Goal: Task Accomplishment & Management: Use online tool/utility

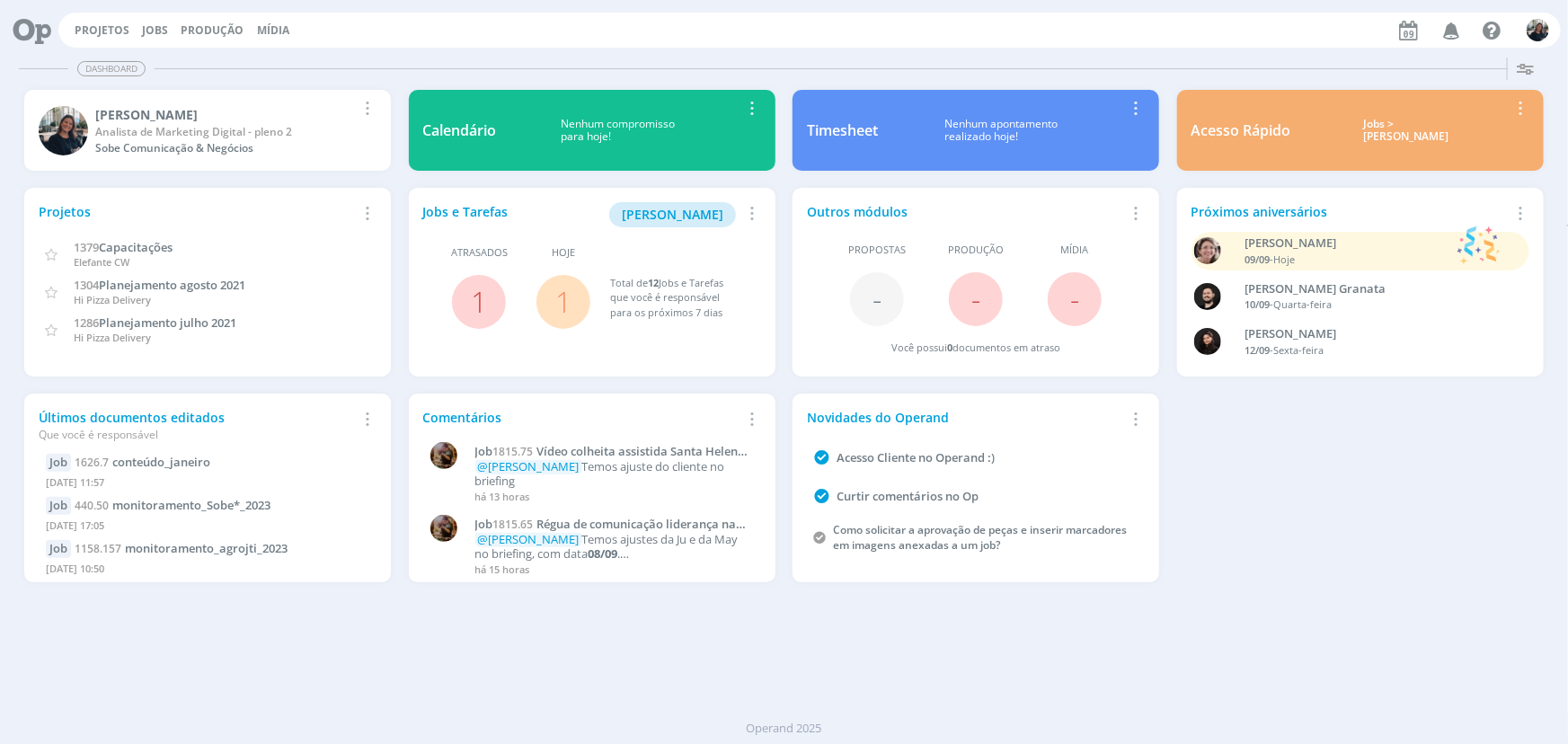
click at [1399, 125] on div "Jobs > [PERSON_NAME]" at bounding box center [1407, 130] width 204 height 26
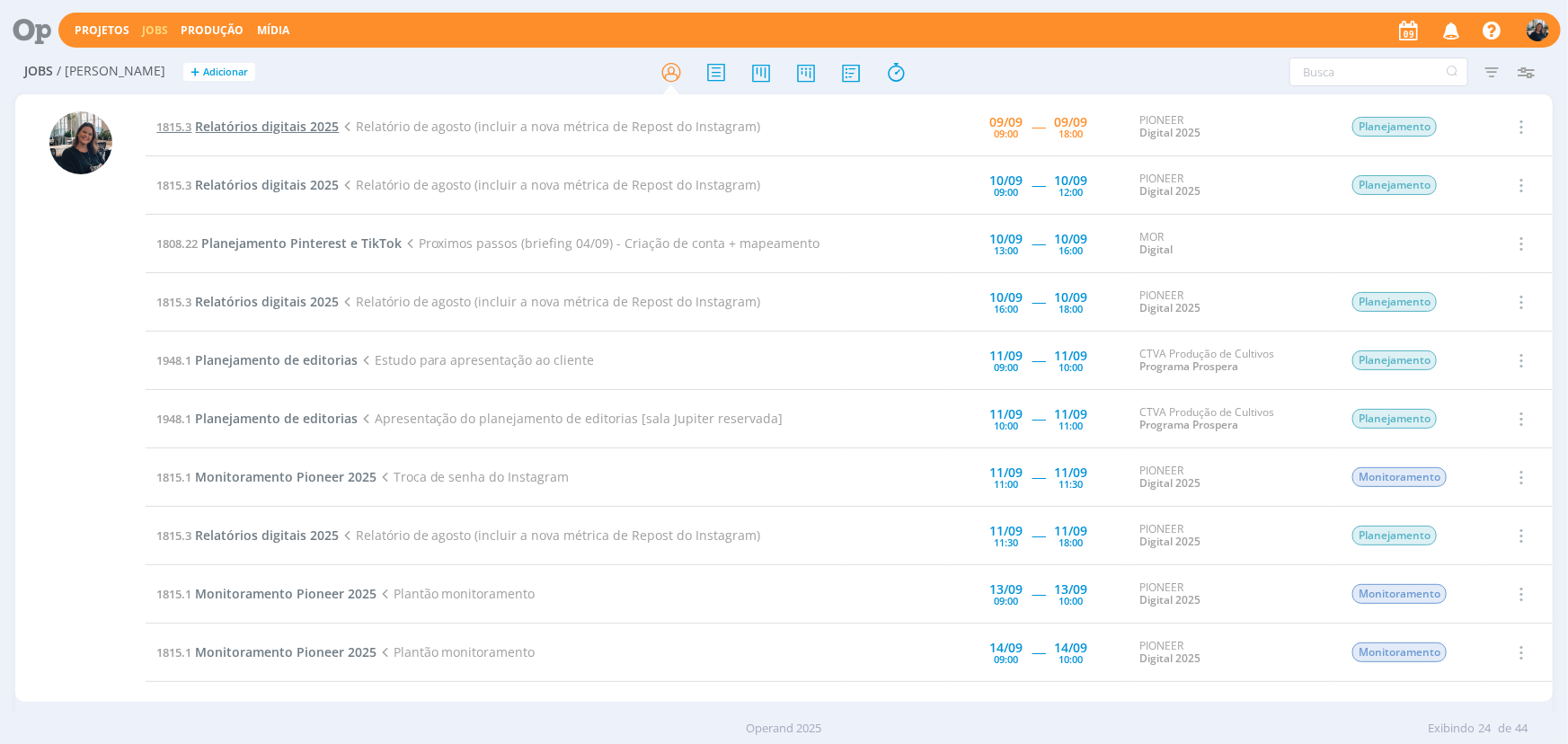
click at [208, 135] on span "Relatórios digitais 2025" at bounding box center [267, 126] width 144 height 17
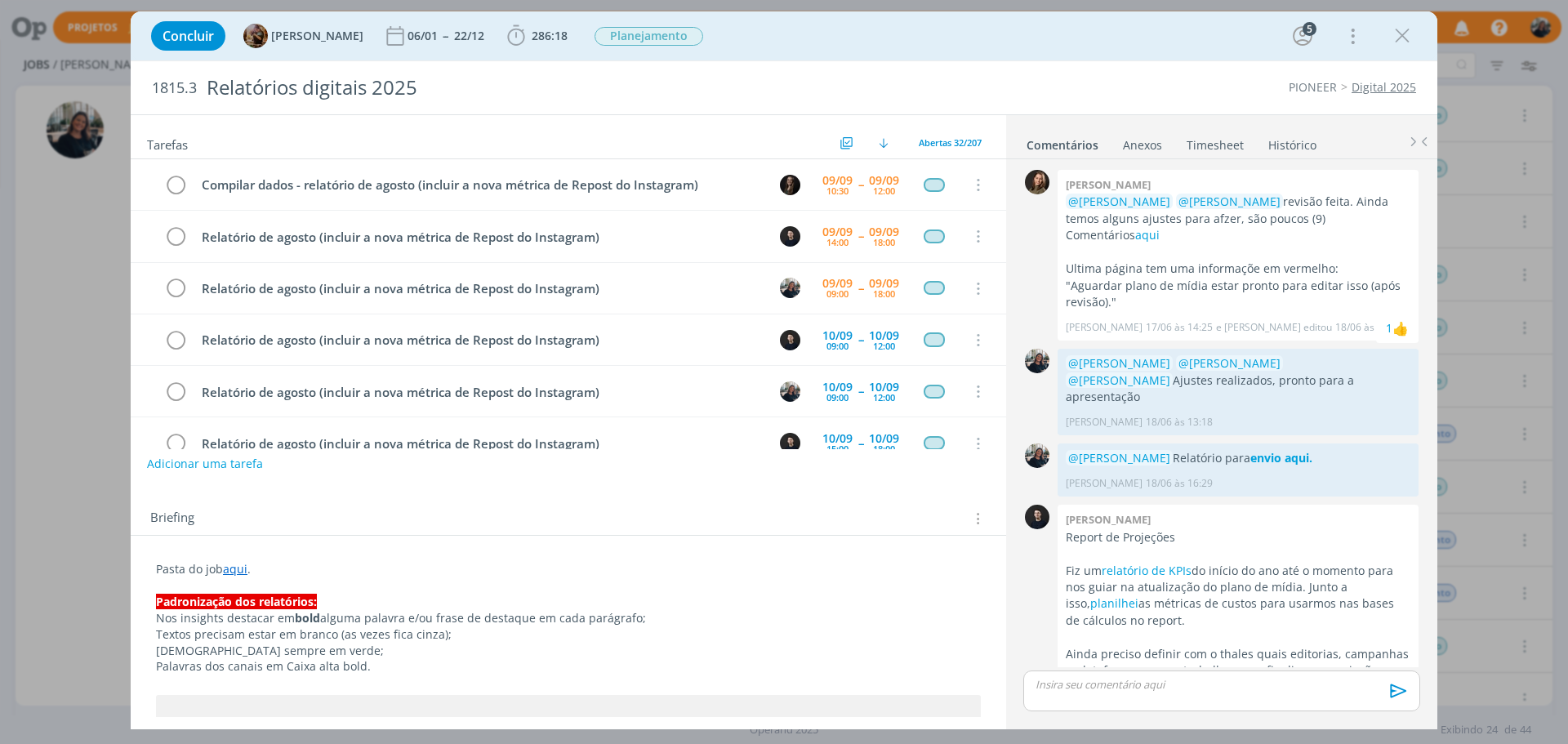
scroll to position [53, 0]
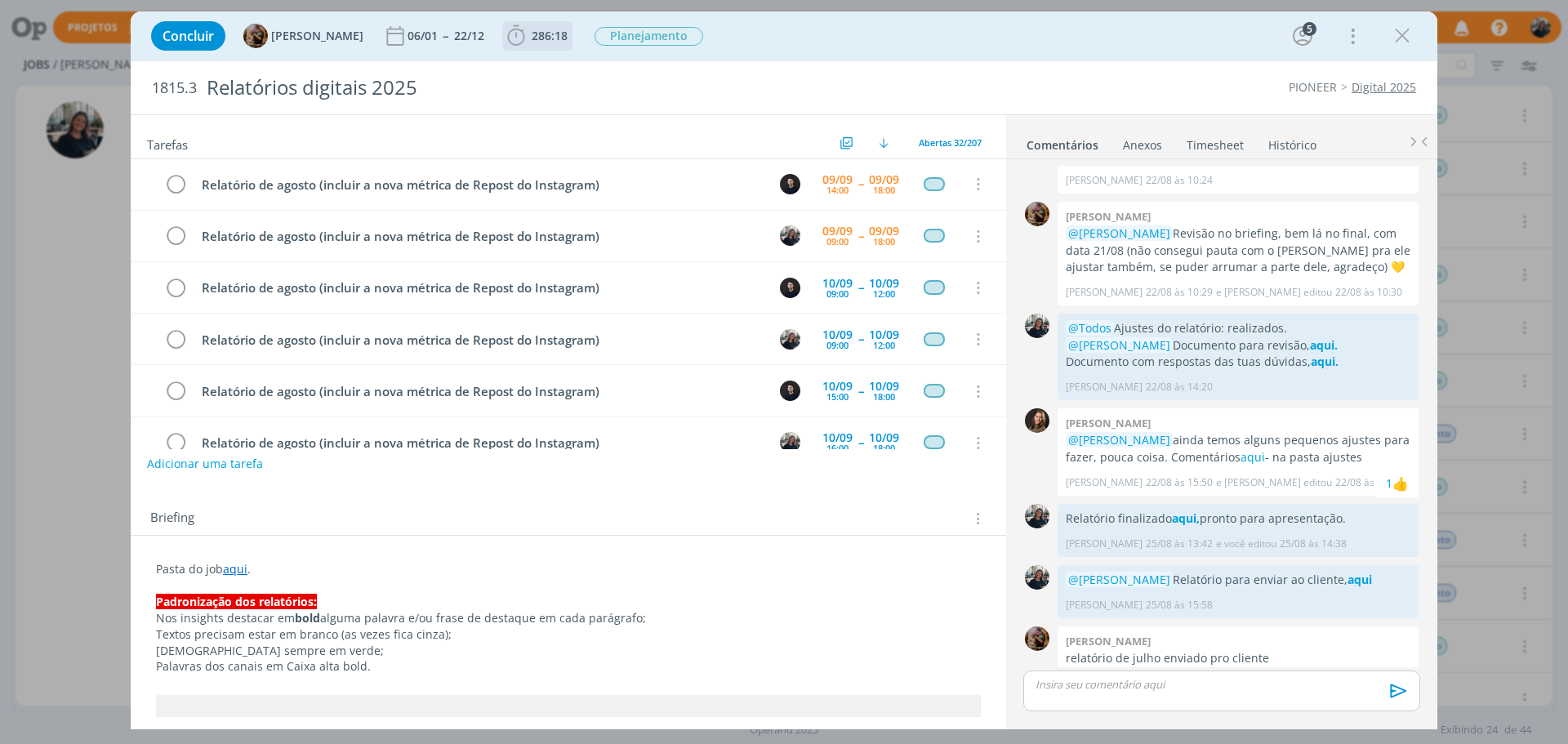
click at [542, 33] on b "286:18" at bounding box center [549, 36] width 43 height 12
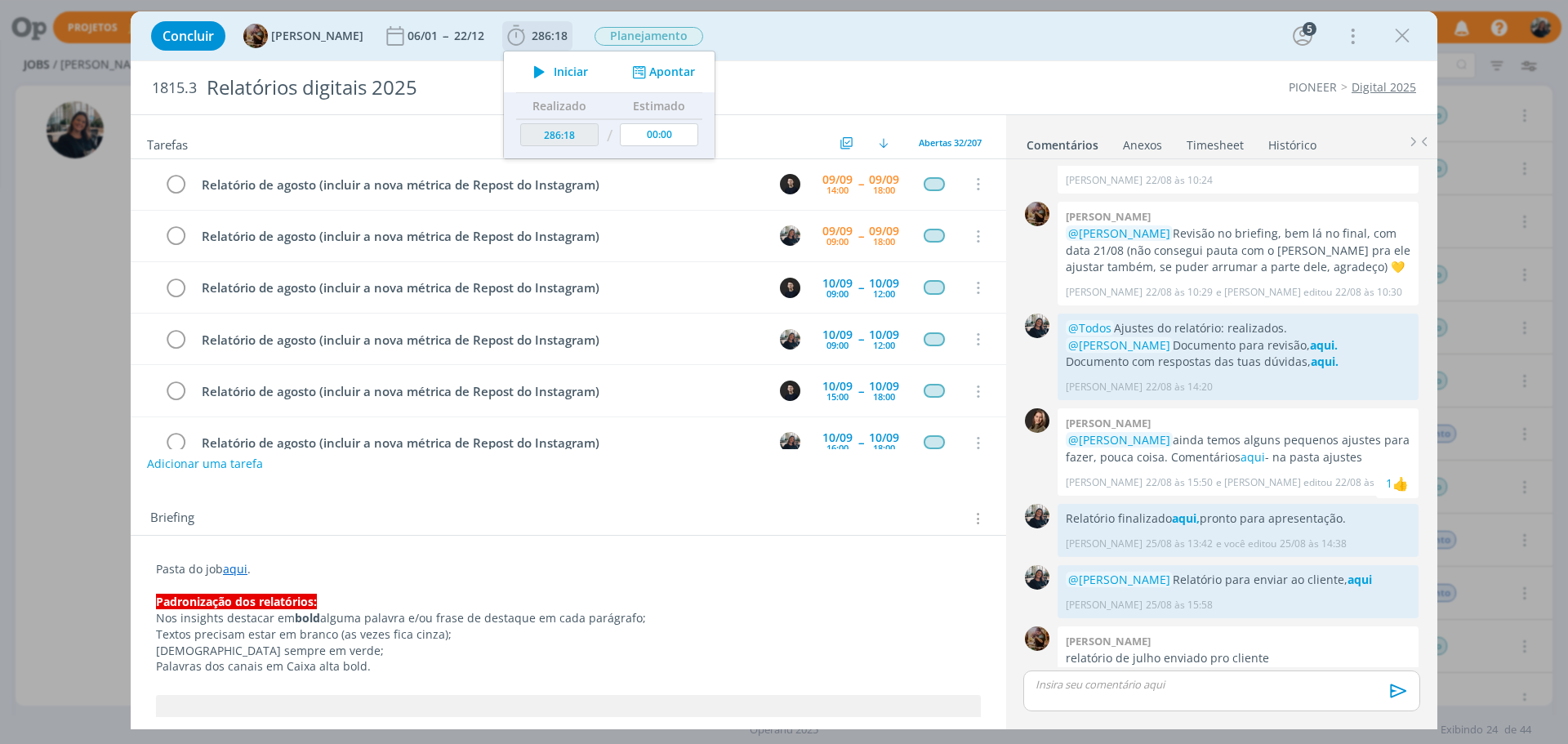
click at [548, 58] on div "Iniciar Apontar" at bounding box center [609, 72] width 211 height 41
click at [554, 67] on icon "dialog" at bounding box center [539, 71] width 28 height 21
drag, startPoint x: 1403, startPoint y: 38, endPoint x: 1034, endPoint y: 685, distance: 744.8
click at [1403, 38] on icon "dialog" at bounding box center [1401, 35] width 24 height 24
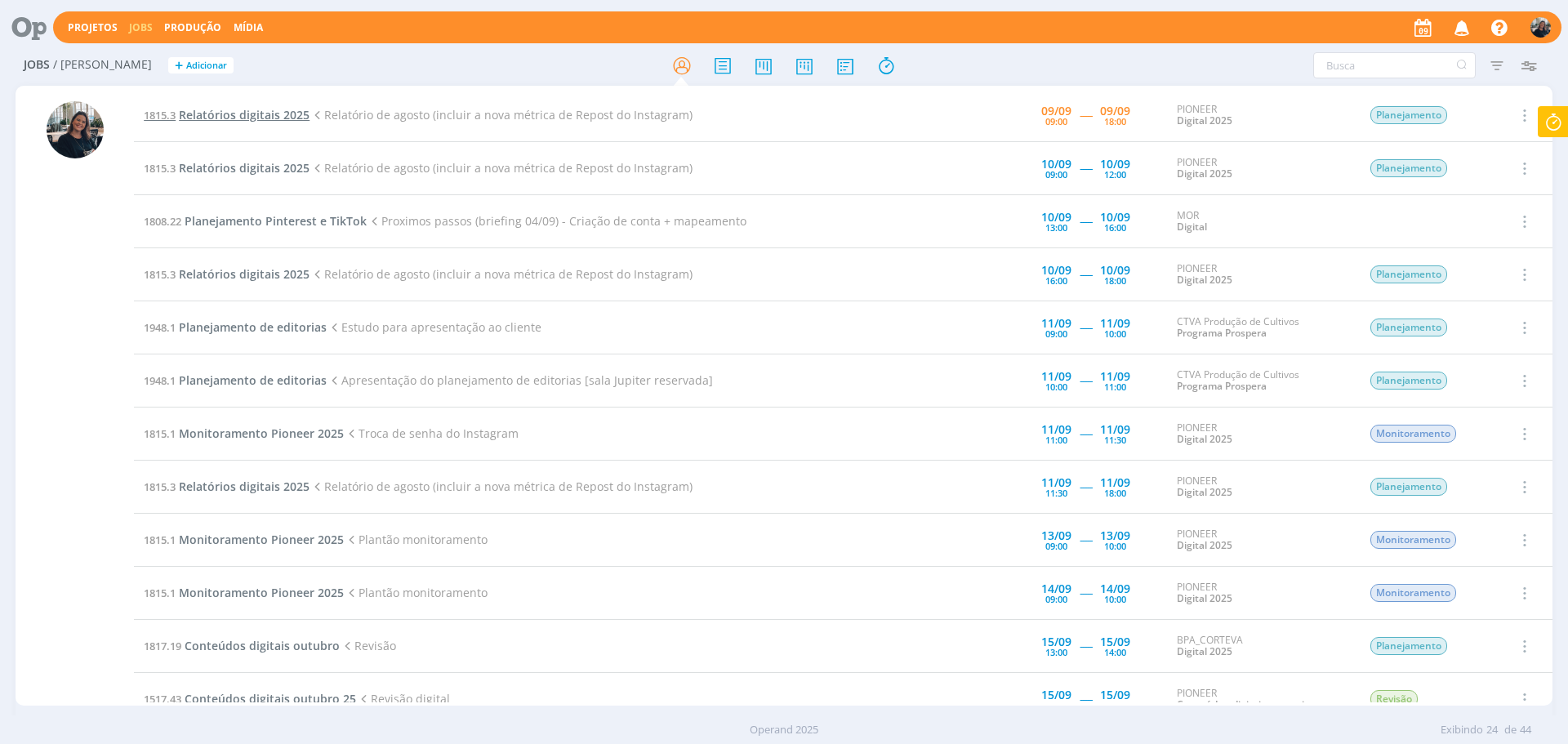
click at [233, 117] on span "Relatórios digitais 2025" at bounding box center [244, 114] width 131 height 16
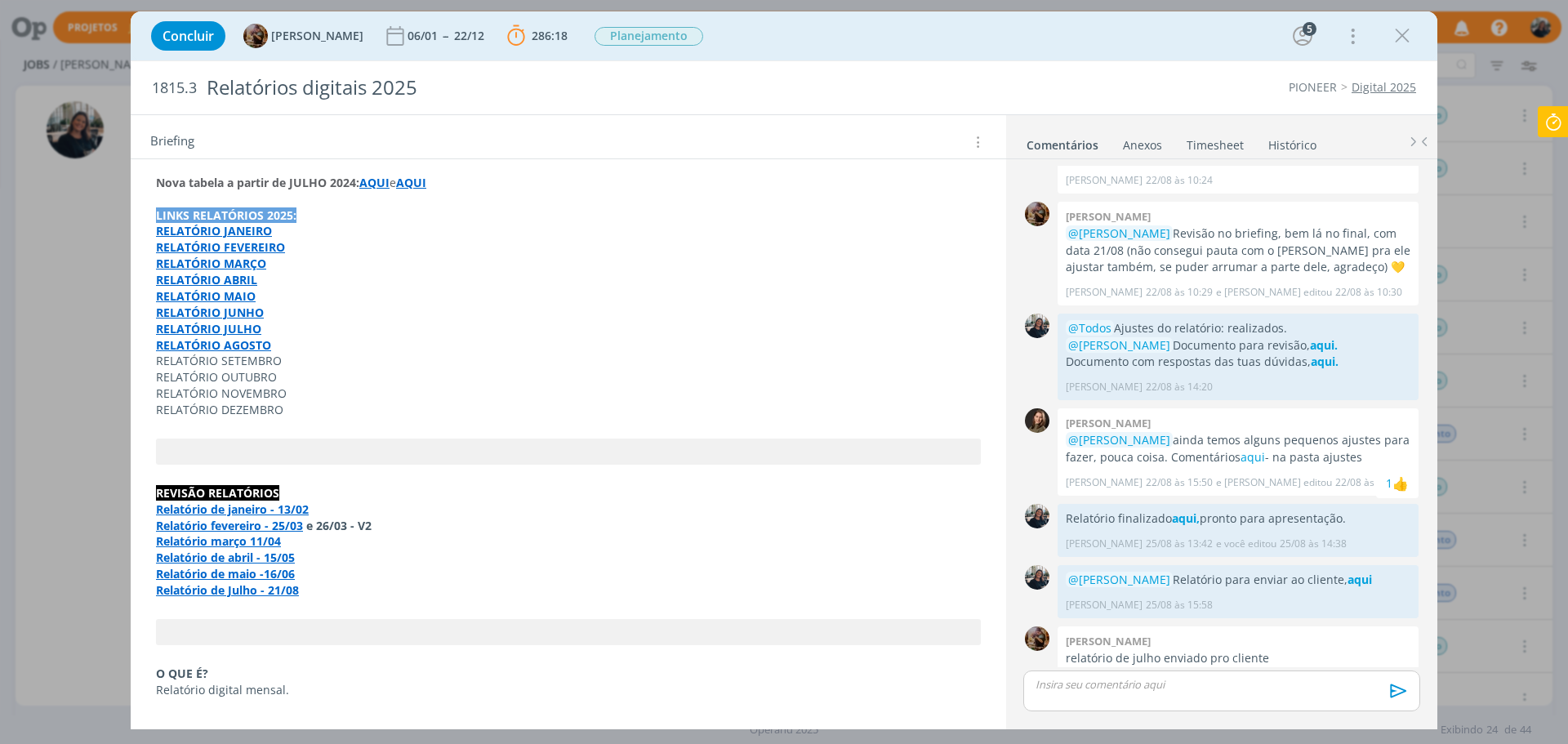
scroll to position [2370, 0]
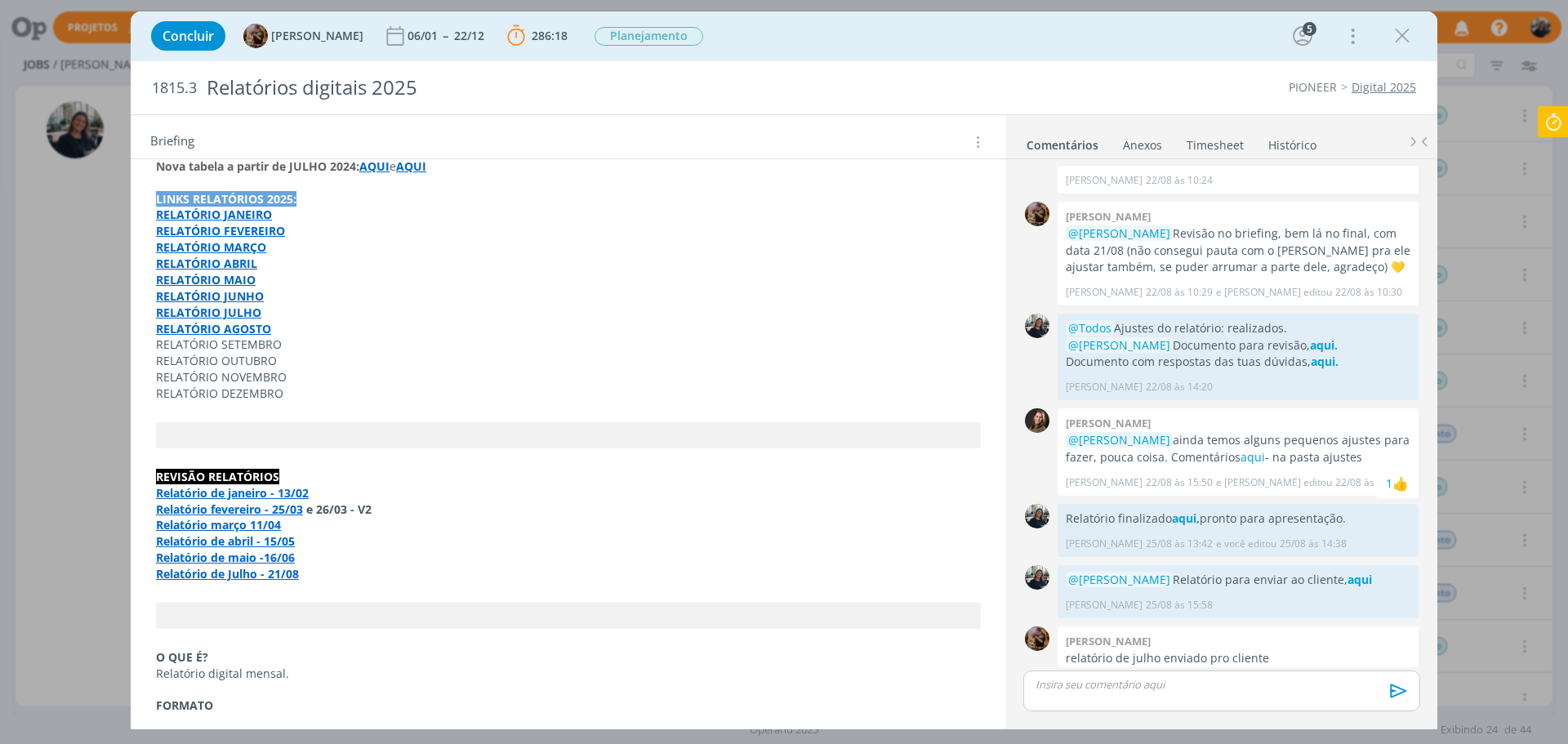
click at [207, 321] on strong "RELATÓRIO AGOSTO" at bounding box center [213, 329] width 115 height 16
click at [221, 339] on link "[URL][DOMAIN_NAME]" at bounding box center [263, 344] width 123 height 21
click at [1401, 45] on icon "dialog" at bounding box center [1401, 35] width 24 height 24
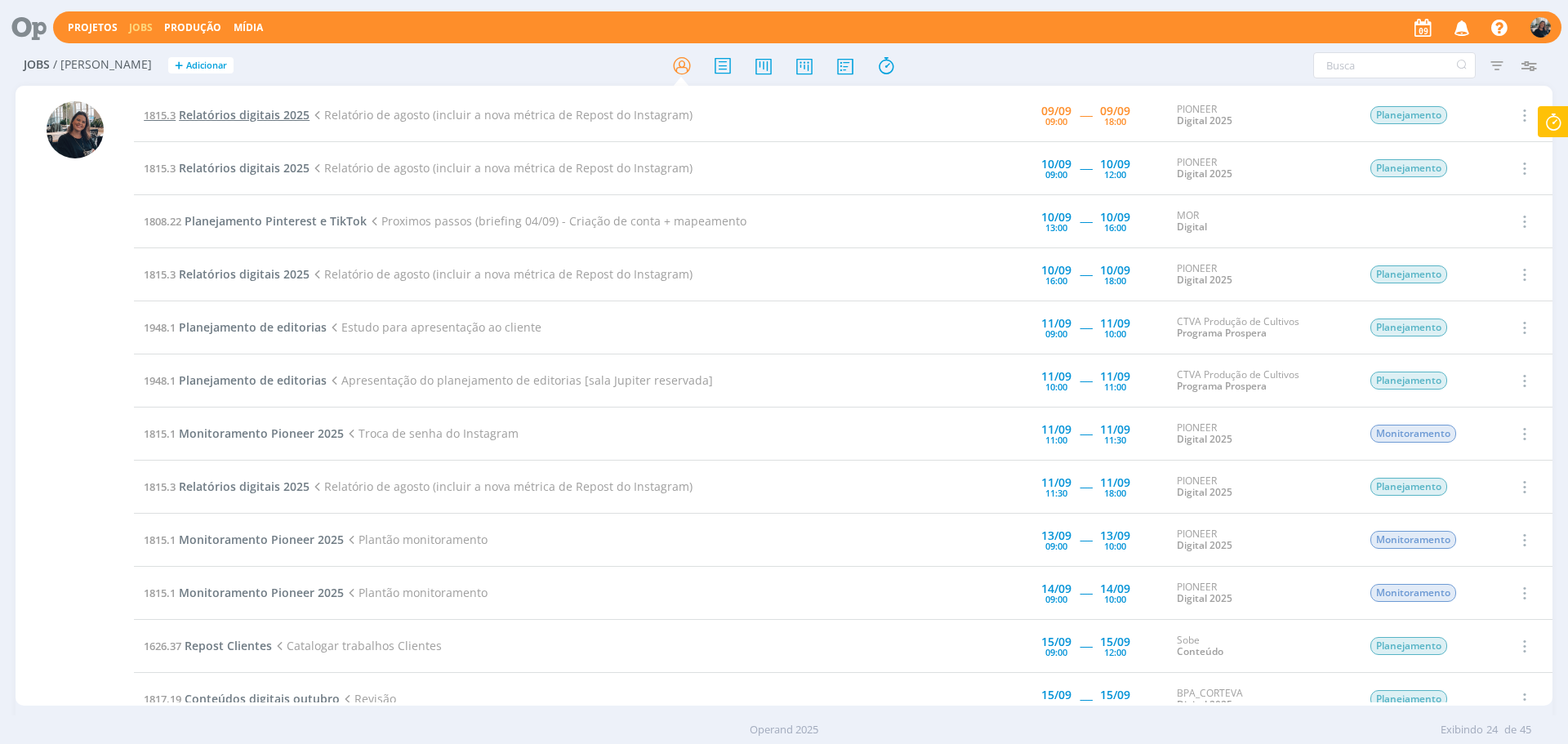
click at [215, 121] on span "Relatórios digitais 2025" at bounding box center [244, 114] width 131 height 16
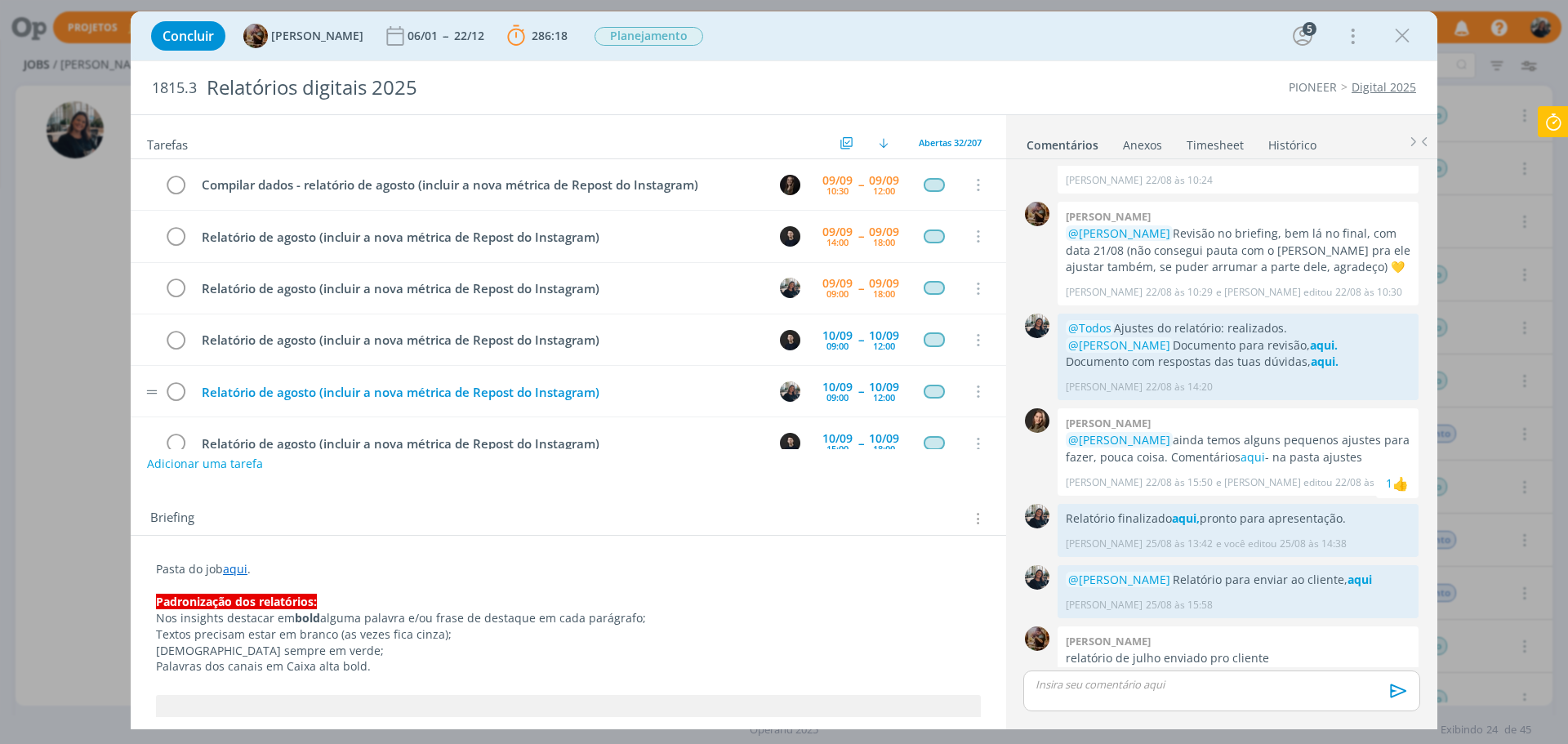
scroll to position [53, 0]
click at [248, 576] on link "aqui" at bounding box center [234, 569] width 24 height 16
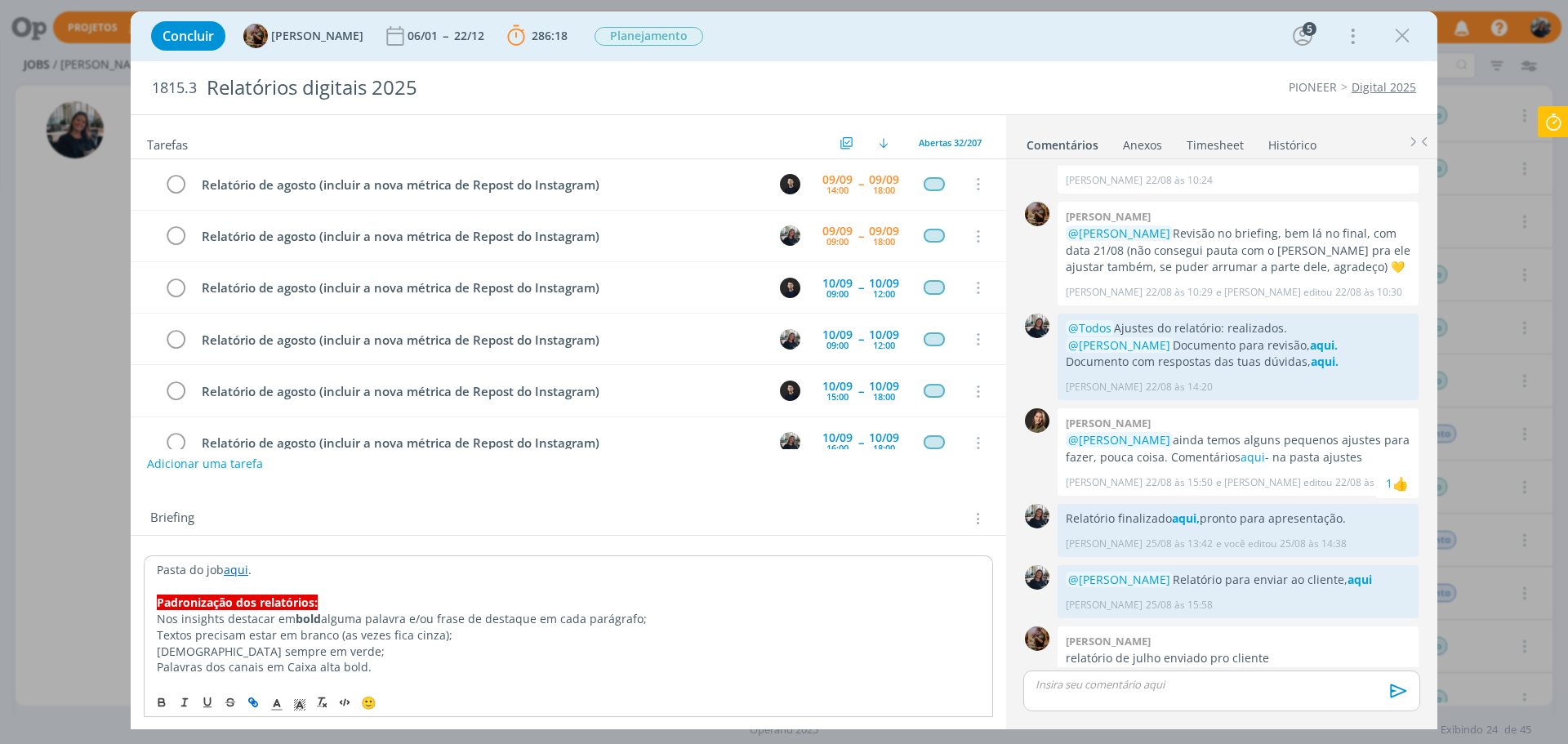
click at [238, 568] on link "aqui" at bounding box center [235, 570] width 24 height 16
click at [243, 594] on link "[URL][DOMAIN_NAME]" at bounding box center [263, 601] width 123 height 21
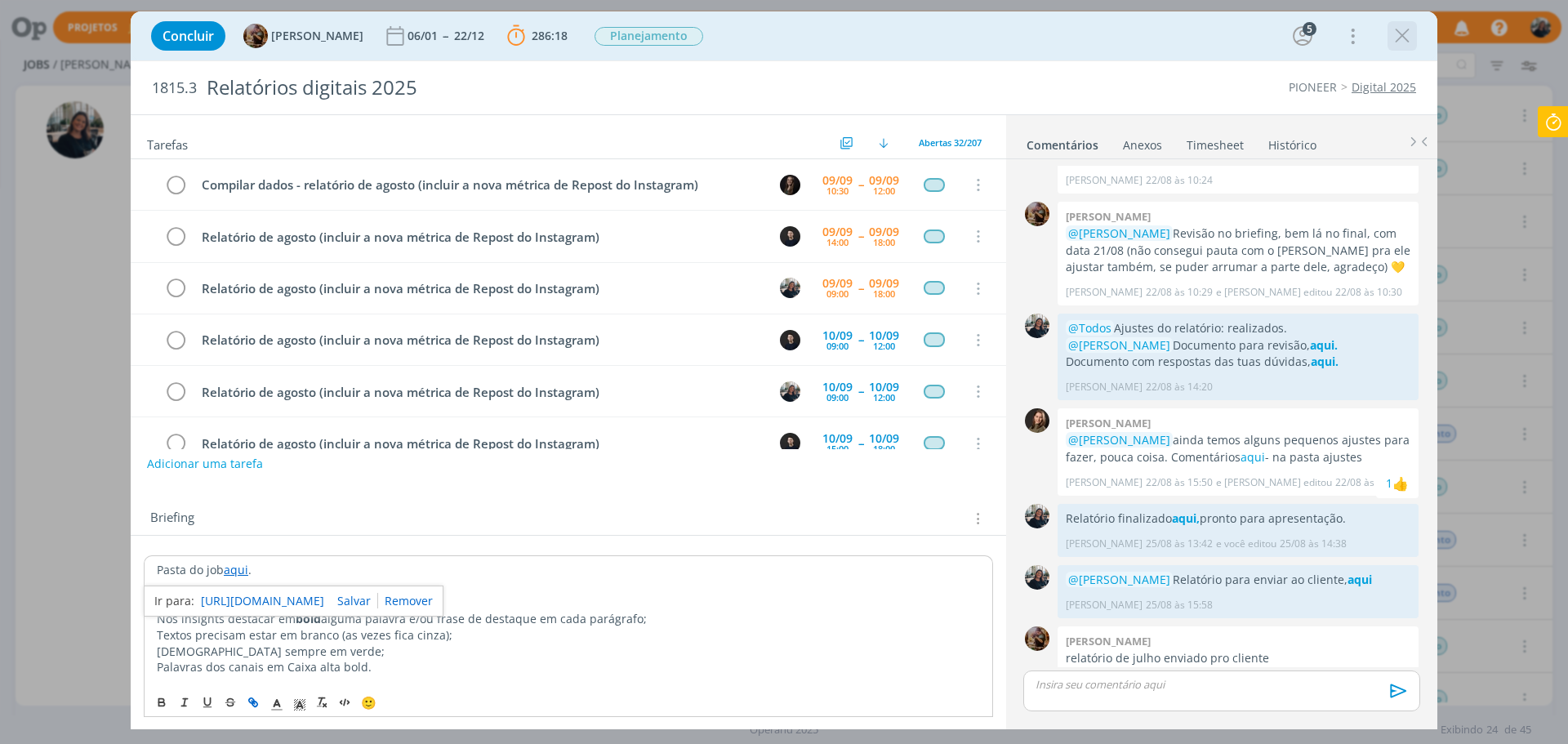
click at [1392, 31] on icon "dialog" at bounding box center [1401, 35] width 24 height 24
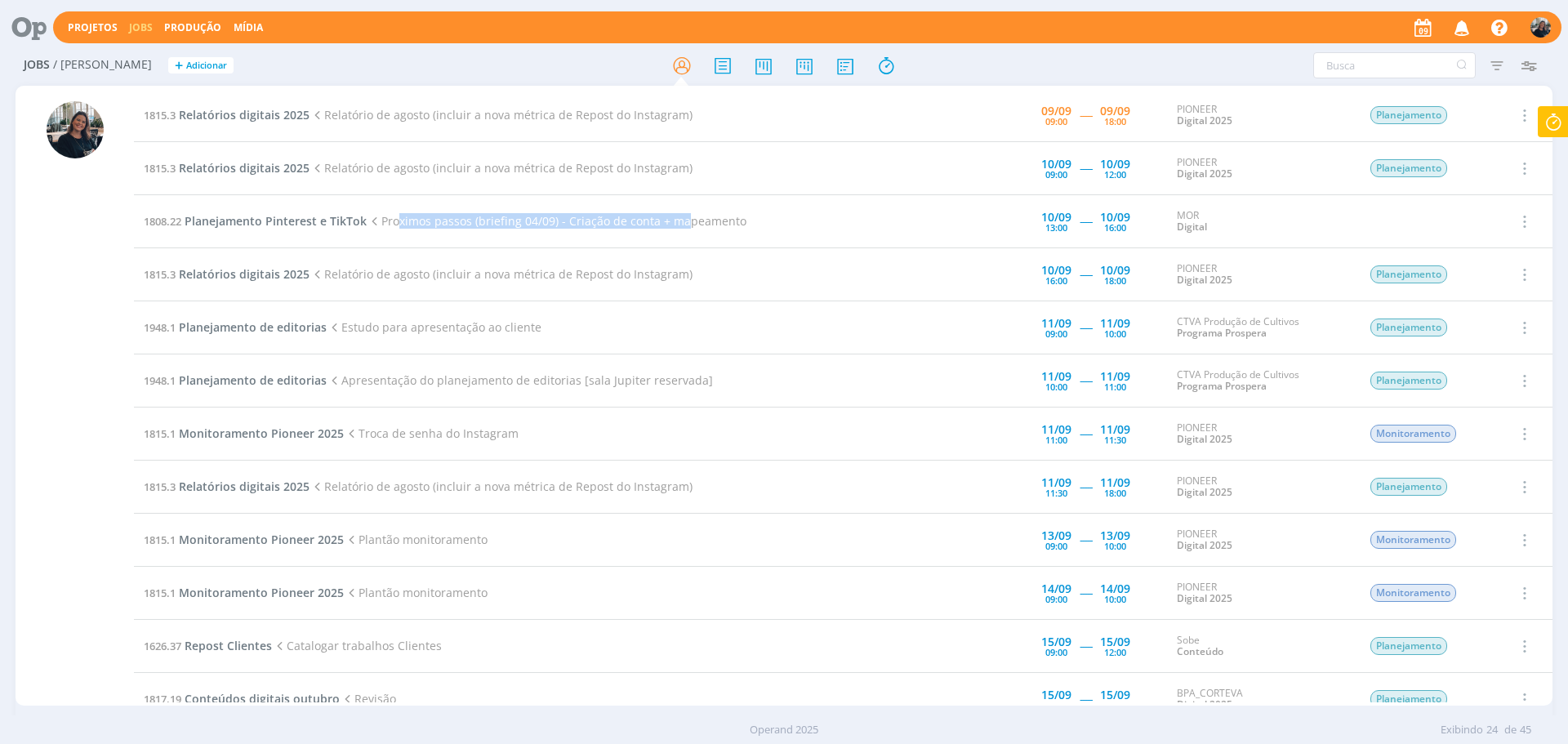
drag, startPoint x: 398, startPoint y: 220, endPoint x: 678, endPoint y: 213, distance: 280.1
click at [678, 213] on td "1808.22 Planejamento Pinterest e TikTok Proximos passos (briefing 04/09) - Cria…" at bounding box center [520, 222] width 772 height 53
click at [714, 221] on span "Proximos passos (briefing 04/09) - Criação de conta + mapeamento" at bounding box center [557, 221] width 380 height 16
click at [256, 209] on td "1808.22 Planejamento Pinterest e TikTok Proximos passos (briefing 04/09) - Cria…" at bounding box center [520, 222] width 772 height 53
click at [256, 216] on span "Planejamento Pinterest e TikTok" at bounding box center [275, 221] width 182 height 16
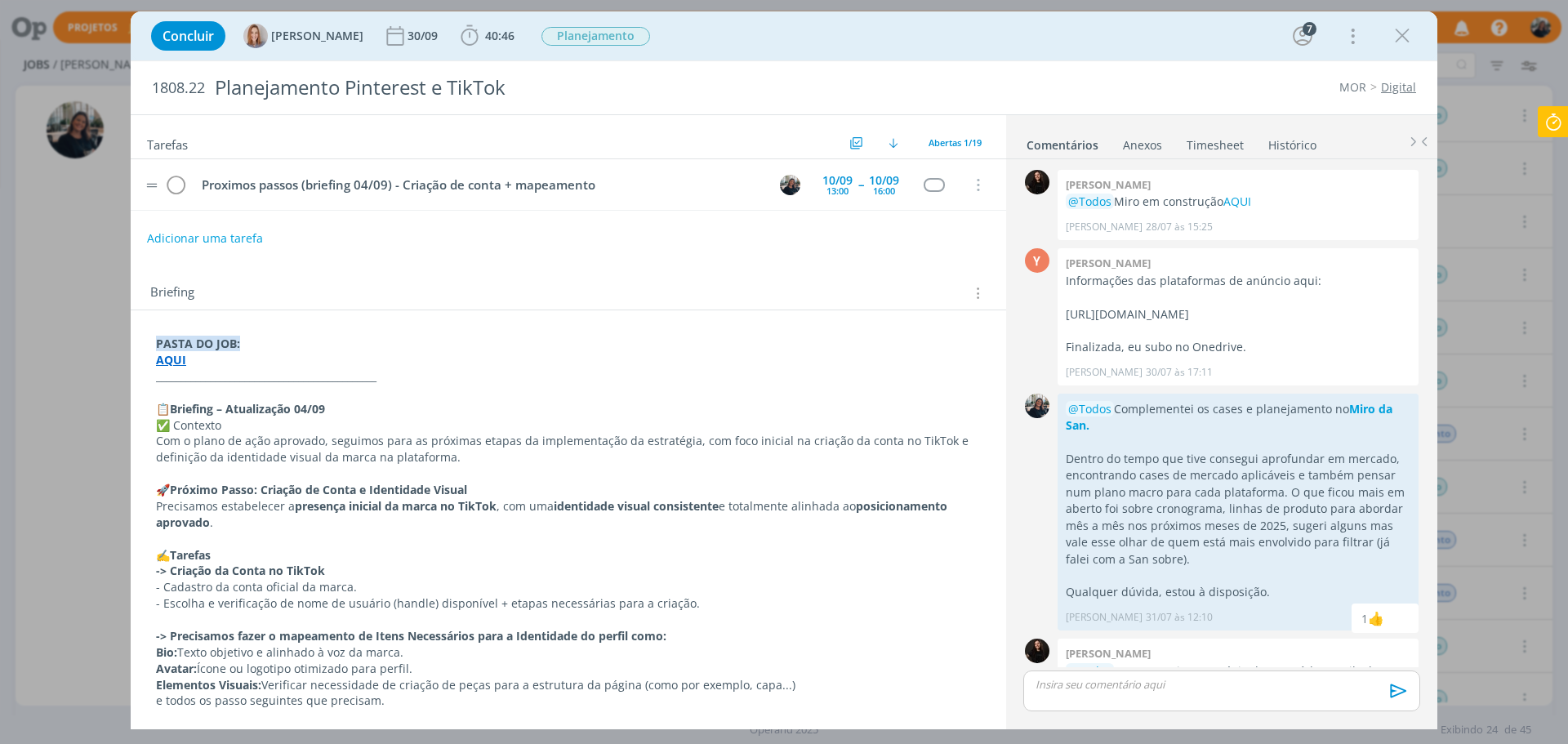
scroll to position [556, 0]
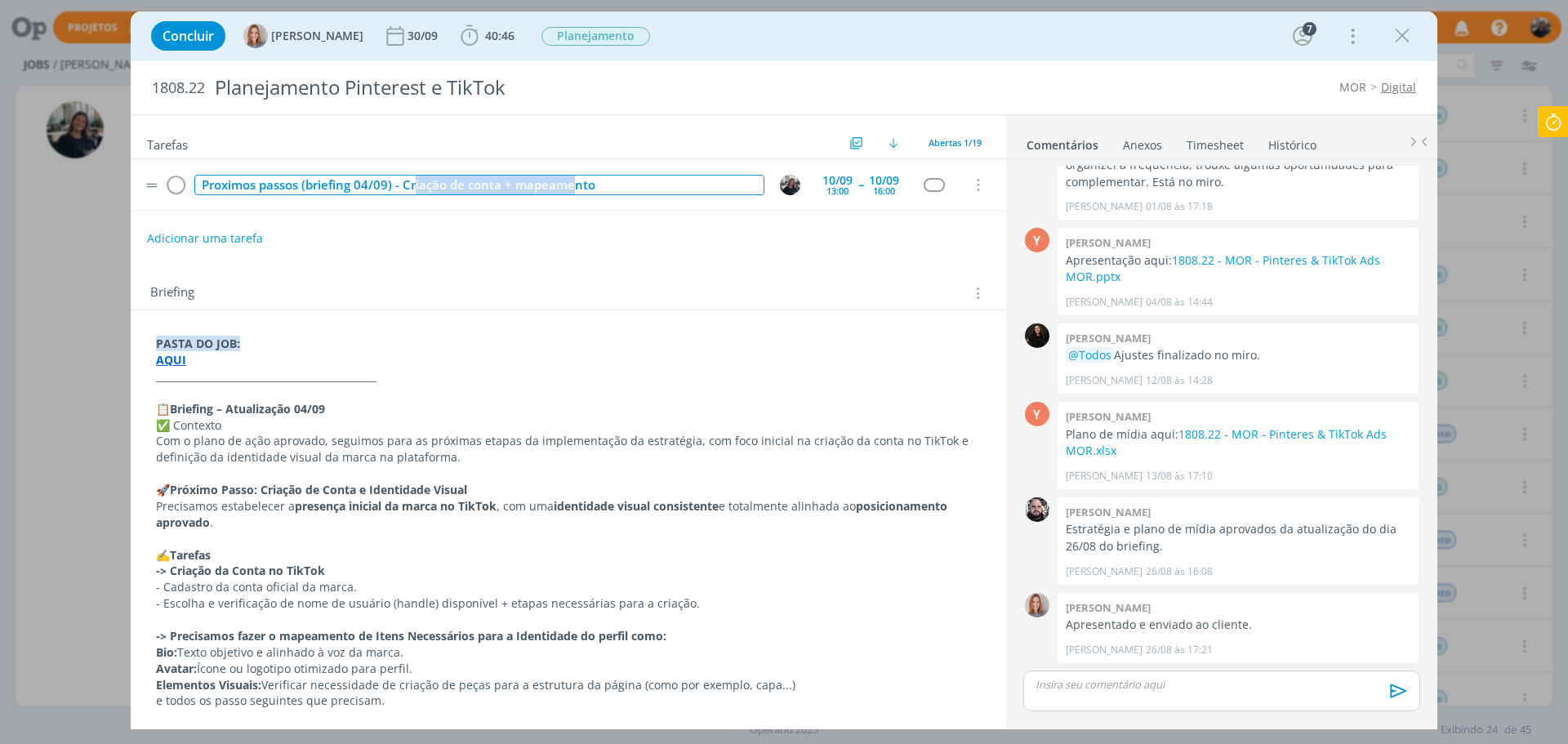
drag, startPoint x: 415, startPoint y: 189, endPoint x: 579, endPoint y: 178, distance: 164.4
click at [579, 178] on div "Proximos passos (briefing 04/09) - Criação de conta + mapeamento" at bounding box center [479, 185] width 570 height 20
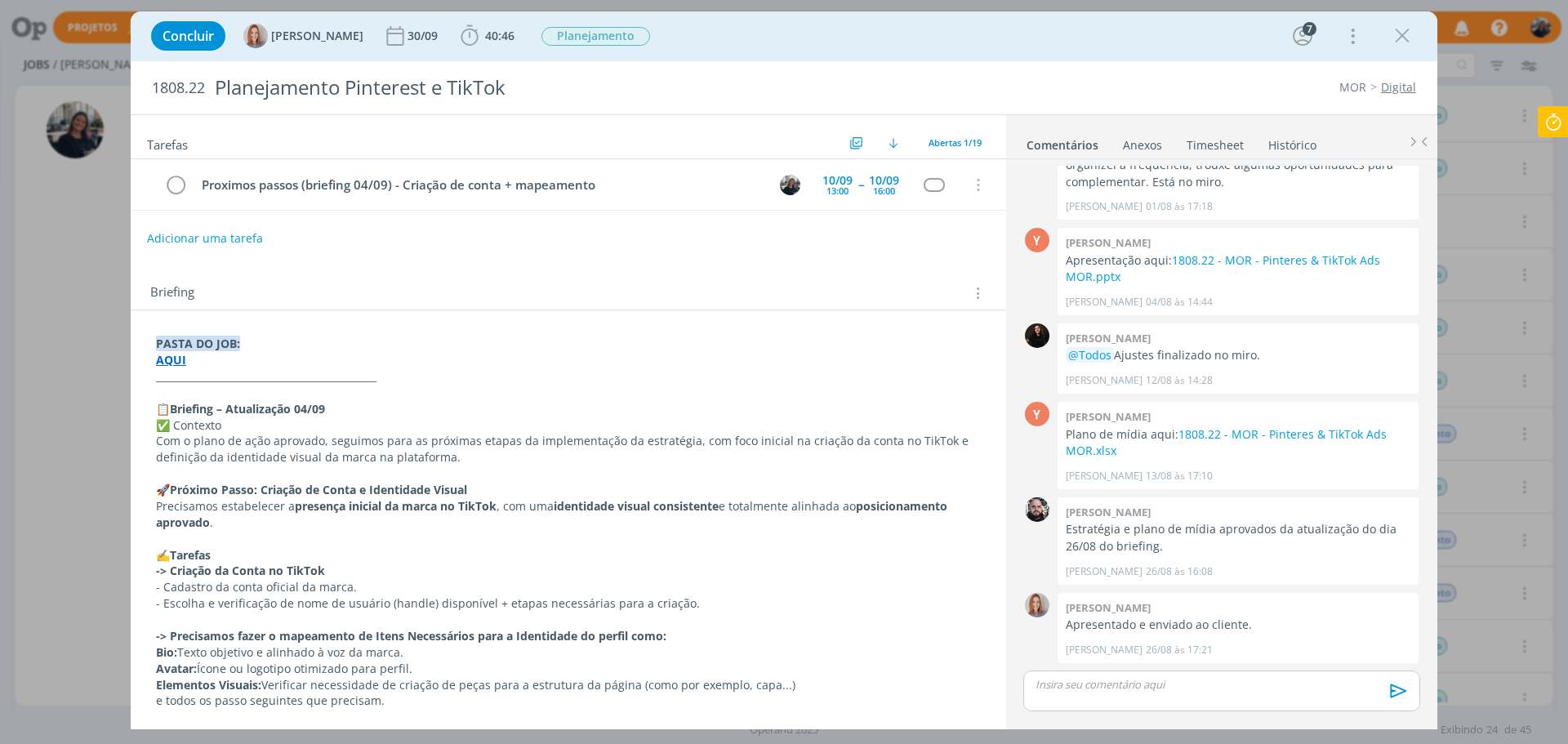
click at [628, 261] on div "Tarefas Usar Job de template Ordenar por: Prazo crescente Prazo decrescente Ord…" at bounding box center [569, 416] width 875 height 602
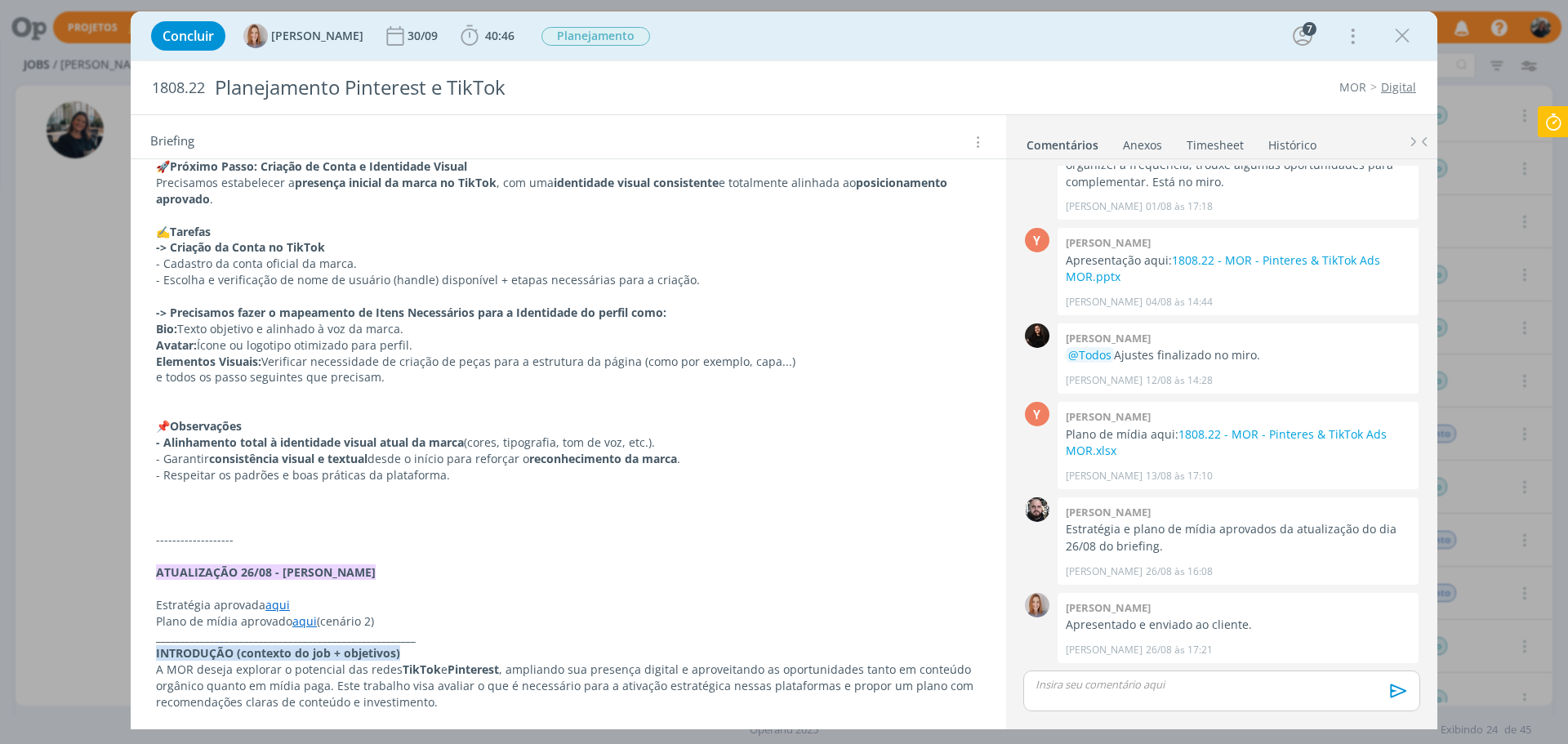
scroll to position [163, 0]
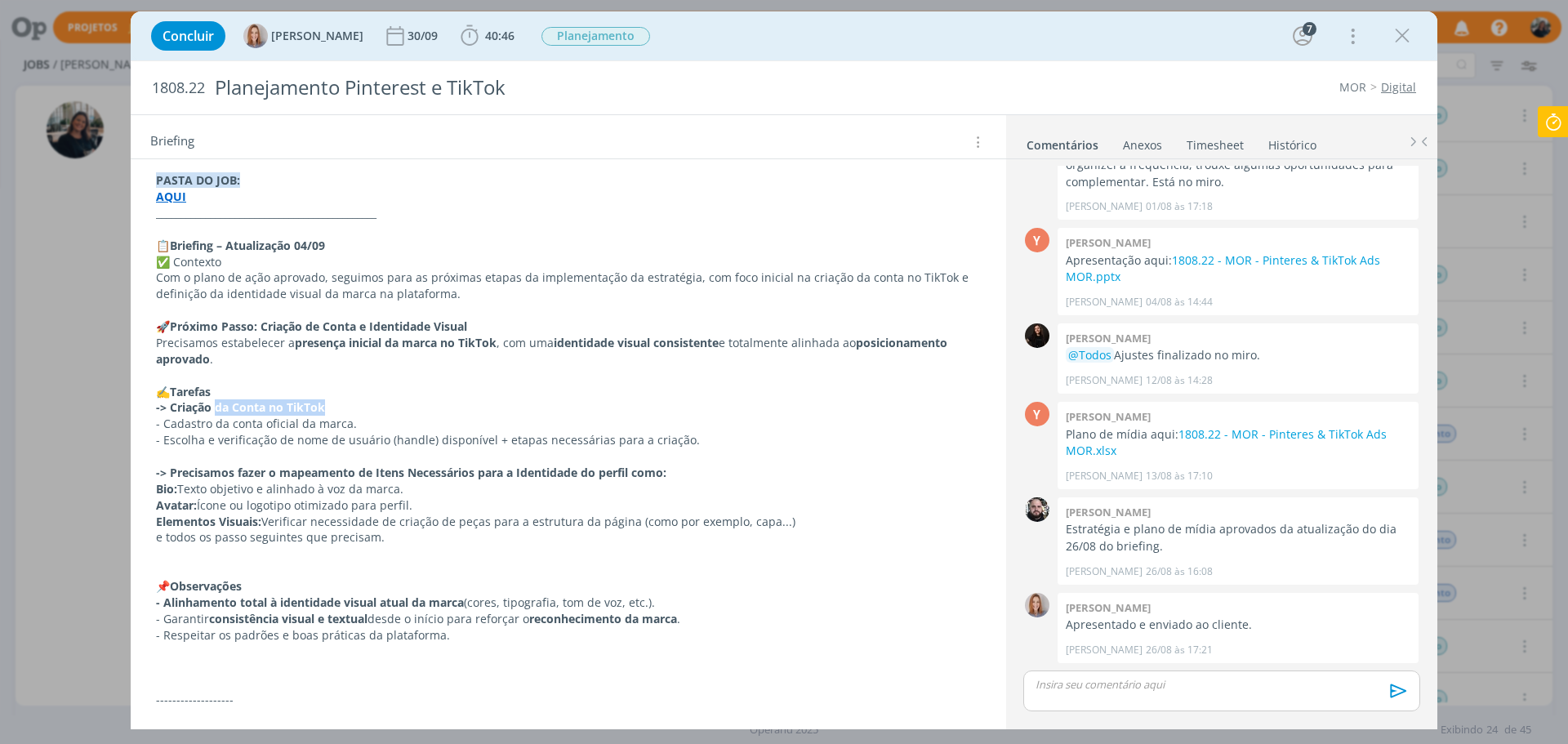
drag, startPoint x: 318, startPoint y: 410, endPoint x: 343, endPoint y: 406, distance: 25.3
click at [343, 406] on p "-> Criação da Conta no TikTok" at bounding box center [568, 408] width 824 height 17
drag, startPoint x: 215, startPoint y: 470, endPoint x: 513, endPoint y: 476, distance: 298.1
click at [513, 476] on strong "-> Precisamos fazer o mapeamento de Itens Necessários para a Identidade do perf…" at bounding box center [412, 473] width 510 height 16
click at [613, 232] on p "dialog" at bounding box center [569, 230] width 824 height 17
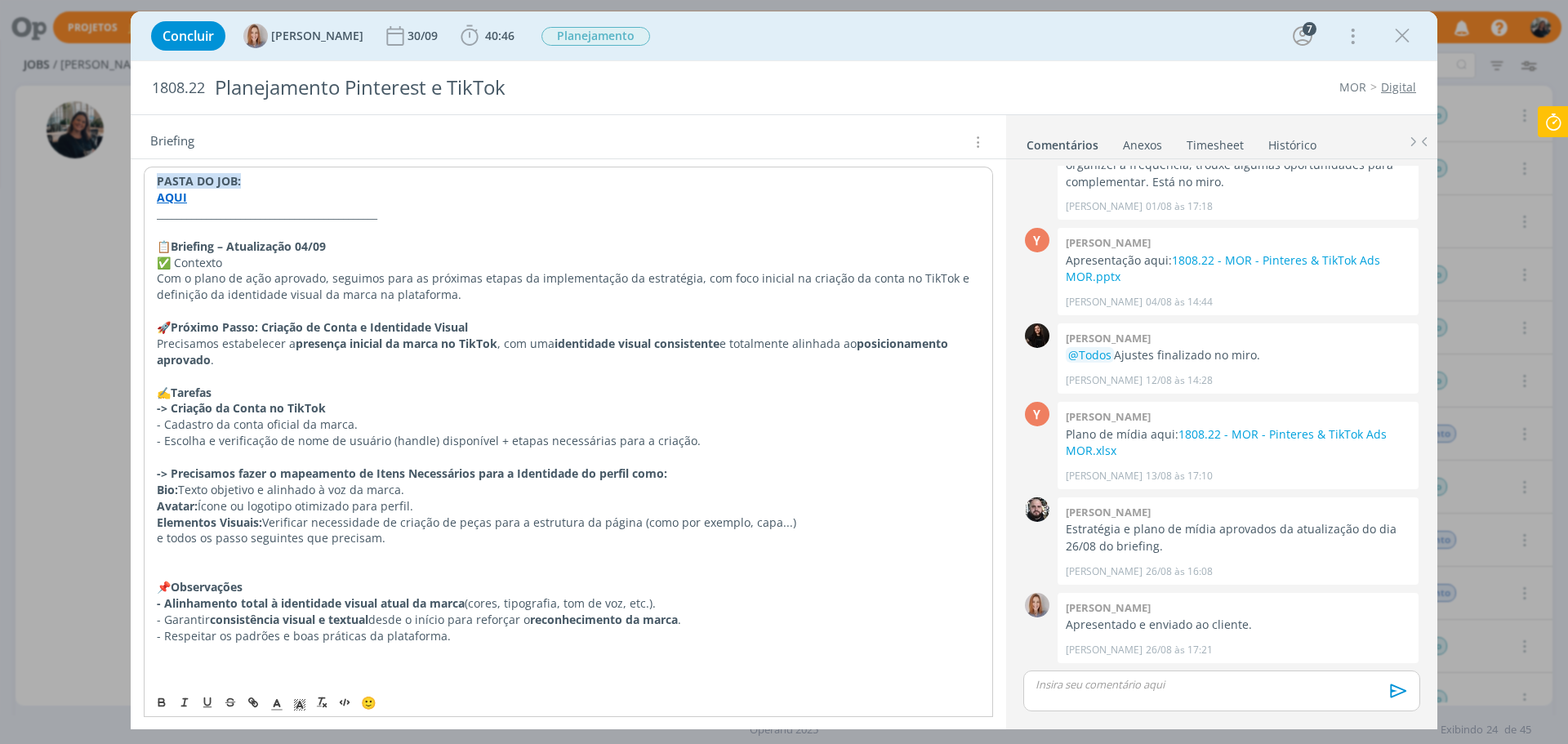
drag, startPoint x: 1406, startPoint y: 43, endPoint x: 1297, endPoint y: 118, distance: 132.3
click at [1406, 43] on icon "dialog" at bounding box center [1401, 35] width 24 height 24
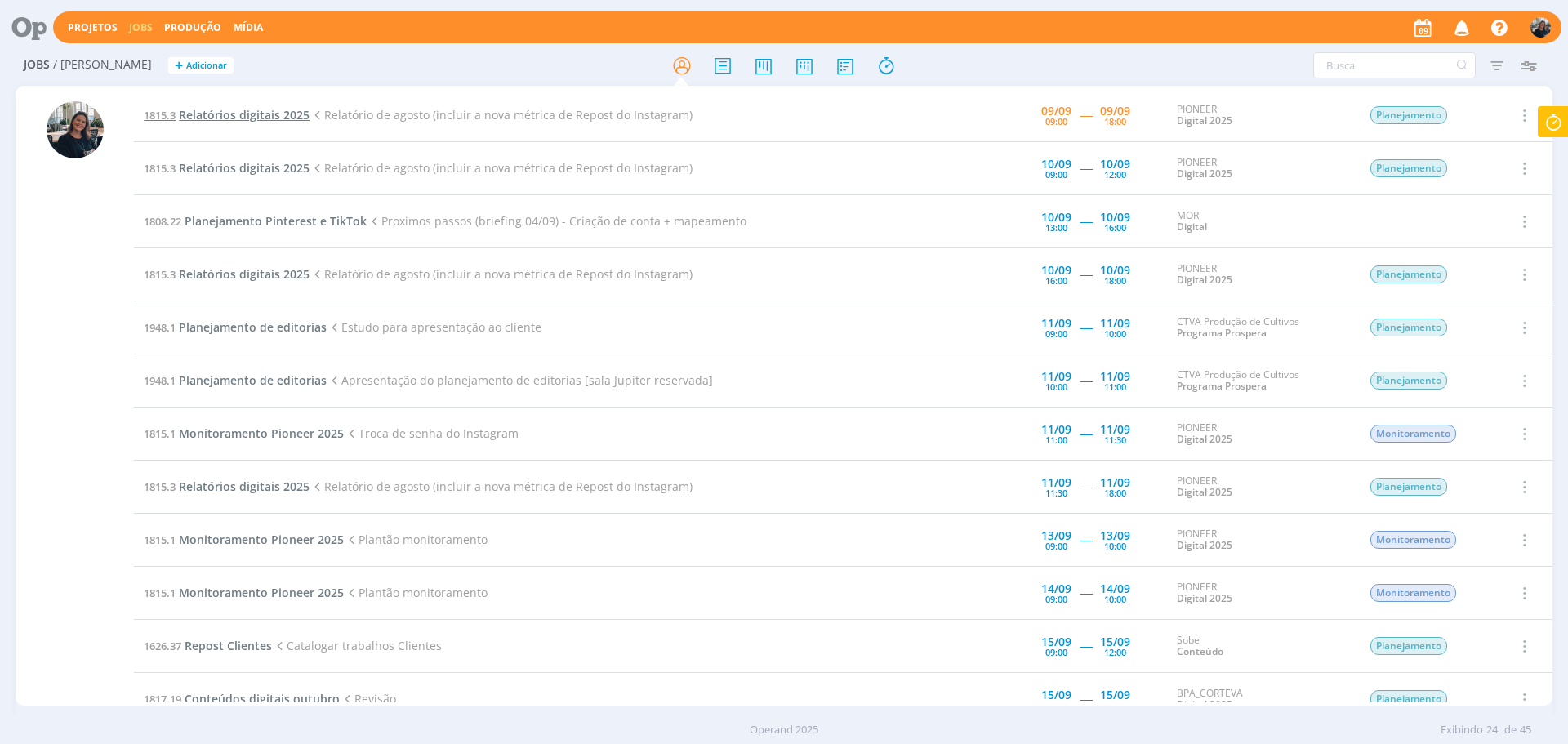
click at [223, 114] on span "Relatórios digitais 2025" at bounding box center [244, 114] width 131 height 16
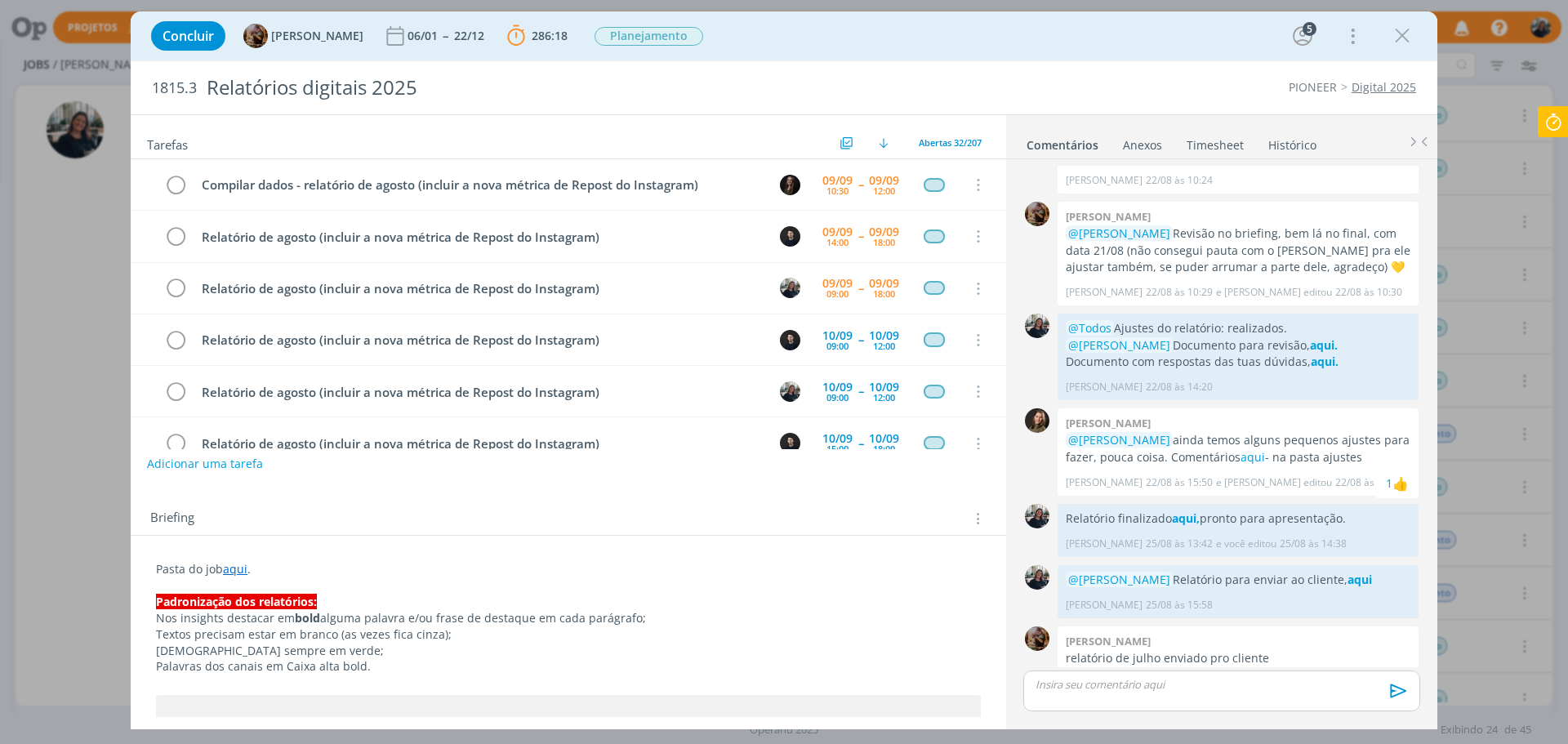
scroll to position [461, 0]
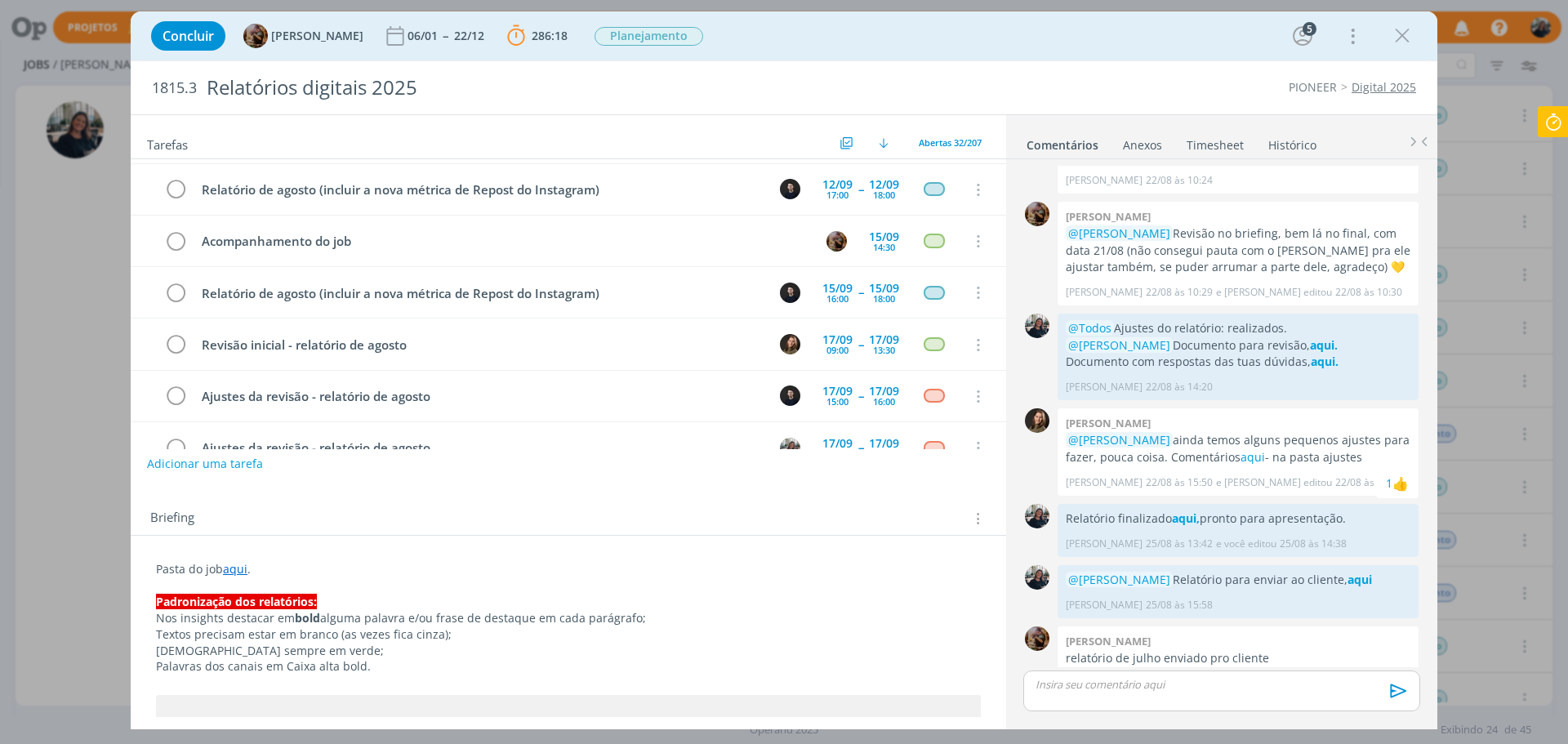
drag, startPoint x: 1400, startPoint y: 23, endPoint x: 658, endPoint y: 5, distance: 742.2
click at [1400, 23] on icon "dialog" at bounding box center [1401, 35] width 24 height 24
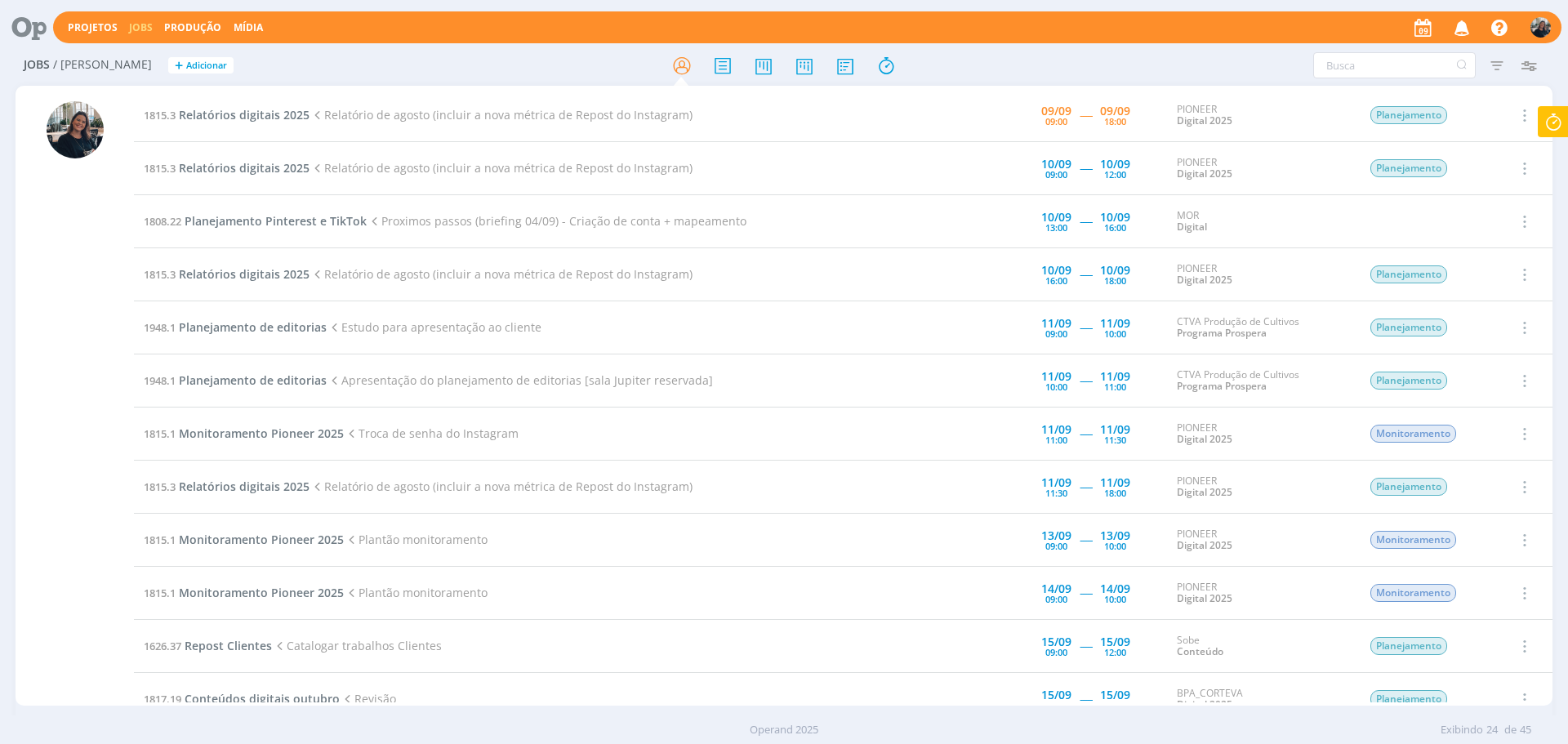
click at [1425, 128] on icon at bounding box center [1553, 122] width 29 height 32
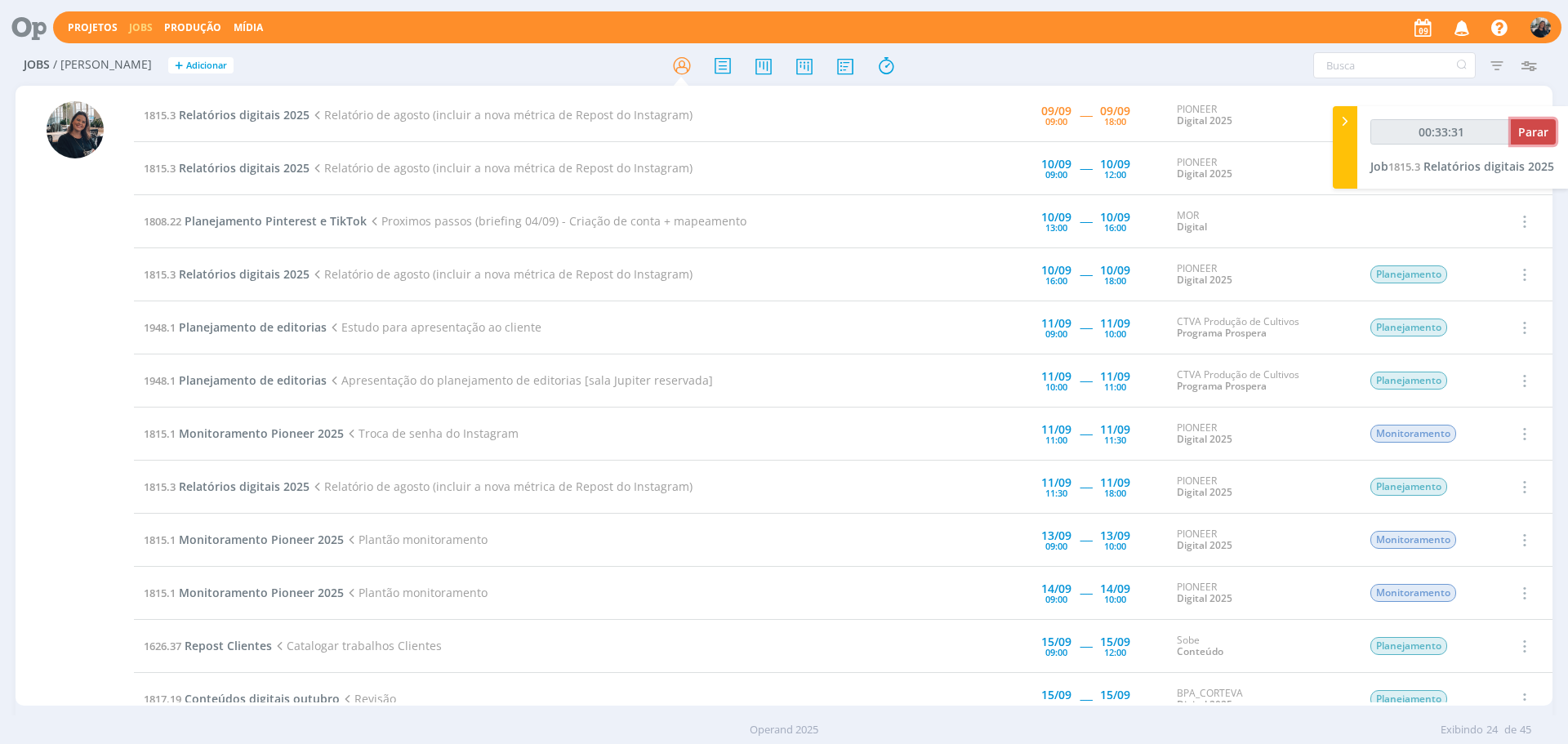
click at [1425, 138] on span "Parar" at bounding box center [1533, 132] width 30 height 16
type input "00:34:00"
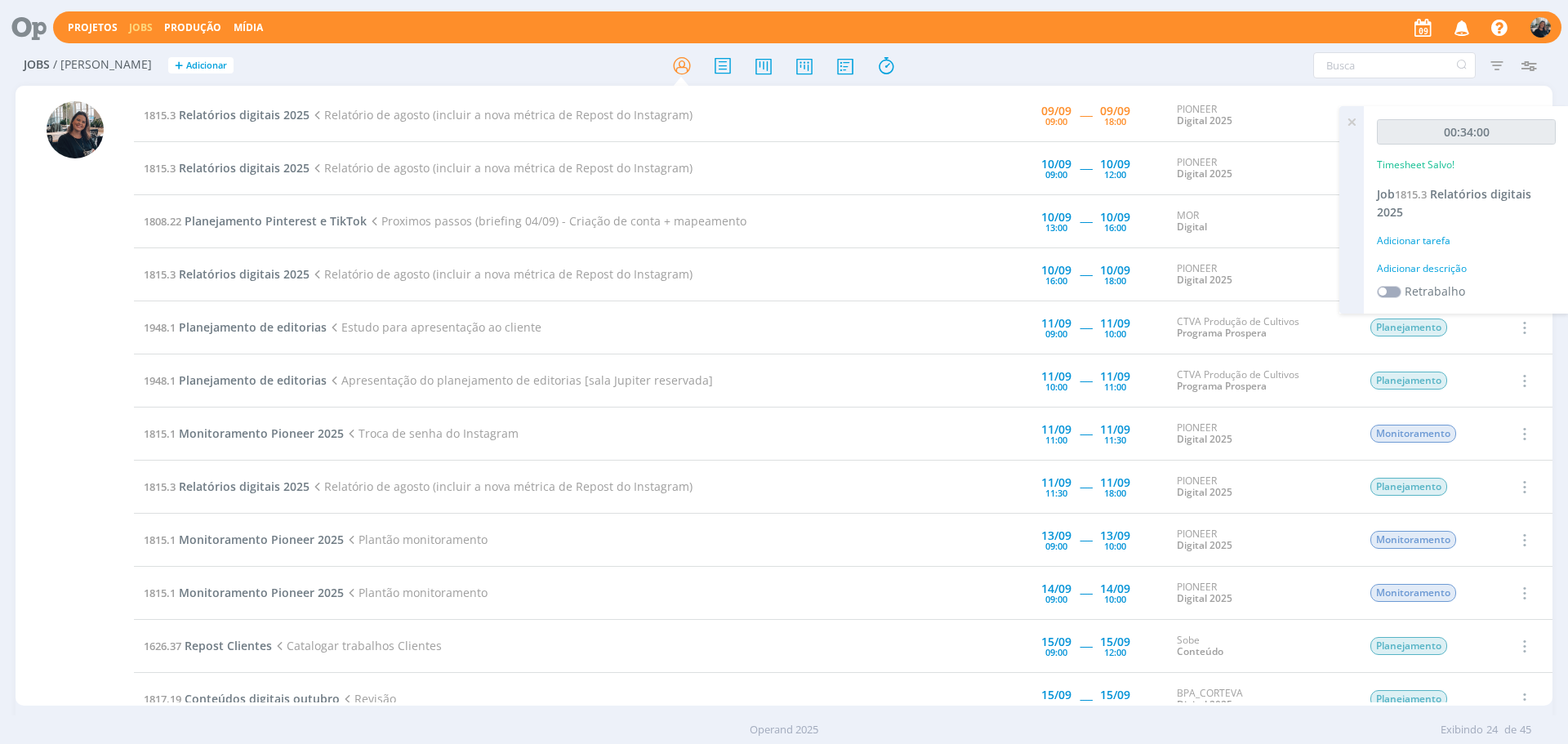
click at [1415, 264] on div "Adicionar descrição" at bounding box center [1466, 269] width 179 height 15
drag, startPoint x: 1415, startPoint y: 264, endPoint x: 1425, endPoint y: 274, distance: 14.1
click at [1425, 274] on textarea at bounding box center [1466, 294] width 171 height 58
type textarea "Relatório"
click at [1425, 396] on span "Salvar" at bounding box center [1527, 400] width 33 height 16
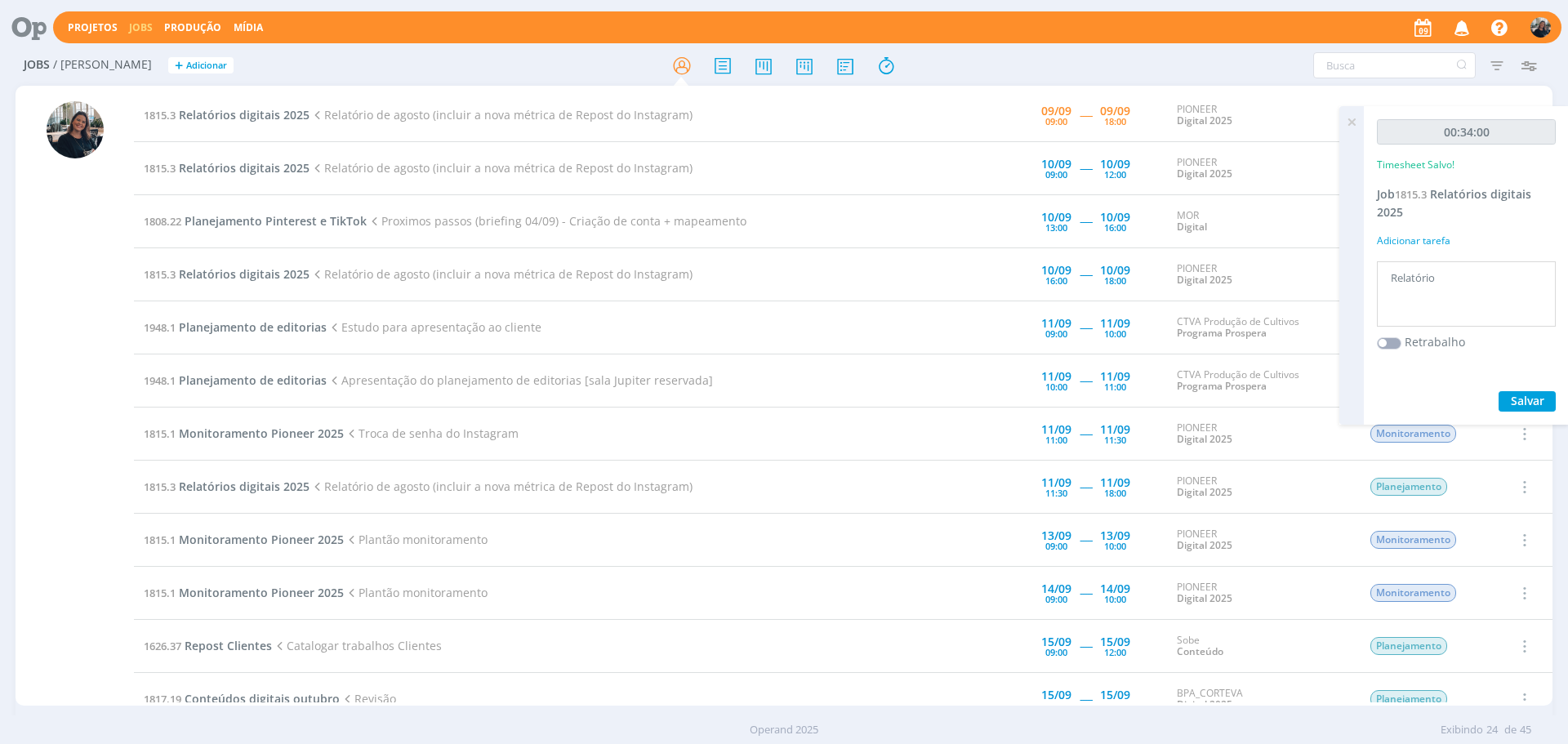
drag, startPoint x: 1353, startPoint y: 122, endPoint x: 1308, endPoint y: 122, distance: 45.0
click at [1353, 122] on icon at bounding box center [1351, 122] width 29 height 32
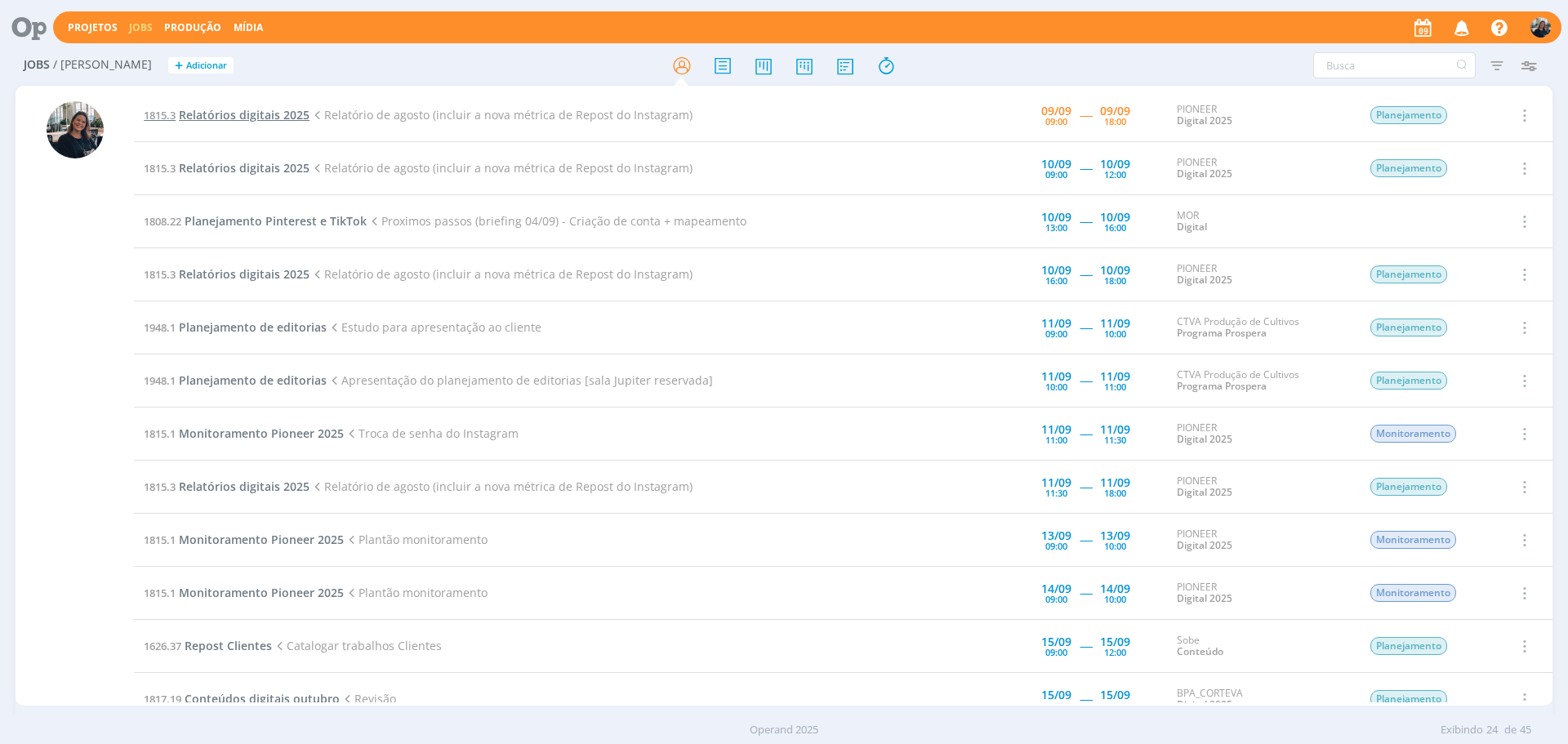
click at [214, 113] on span "Relatórios digitais 2025" at bounding box center [244, 114] width 131 height 16
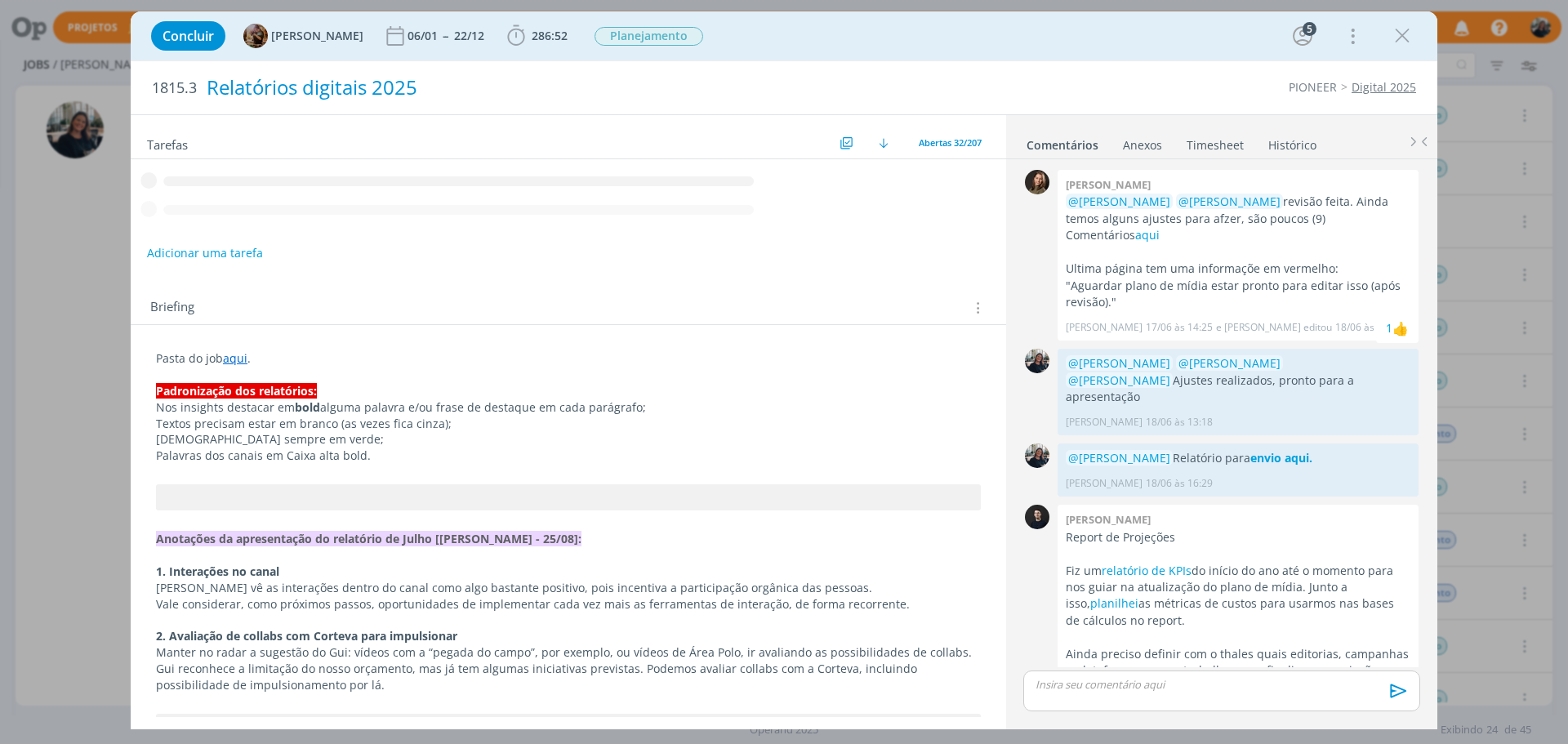
scroll to position [1571, 0]
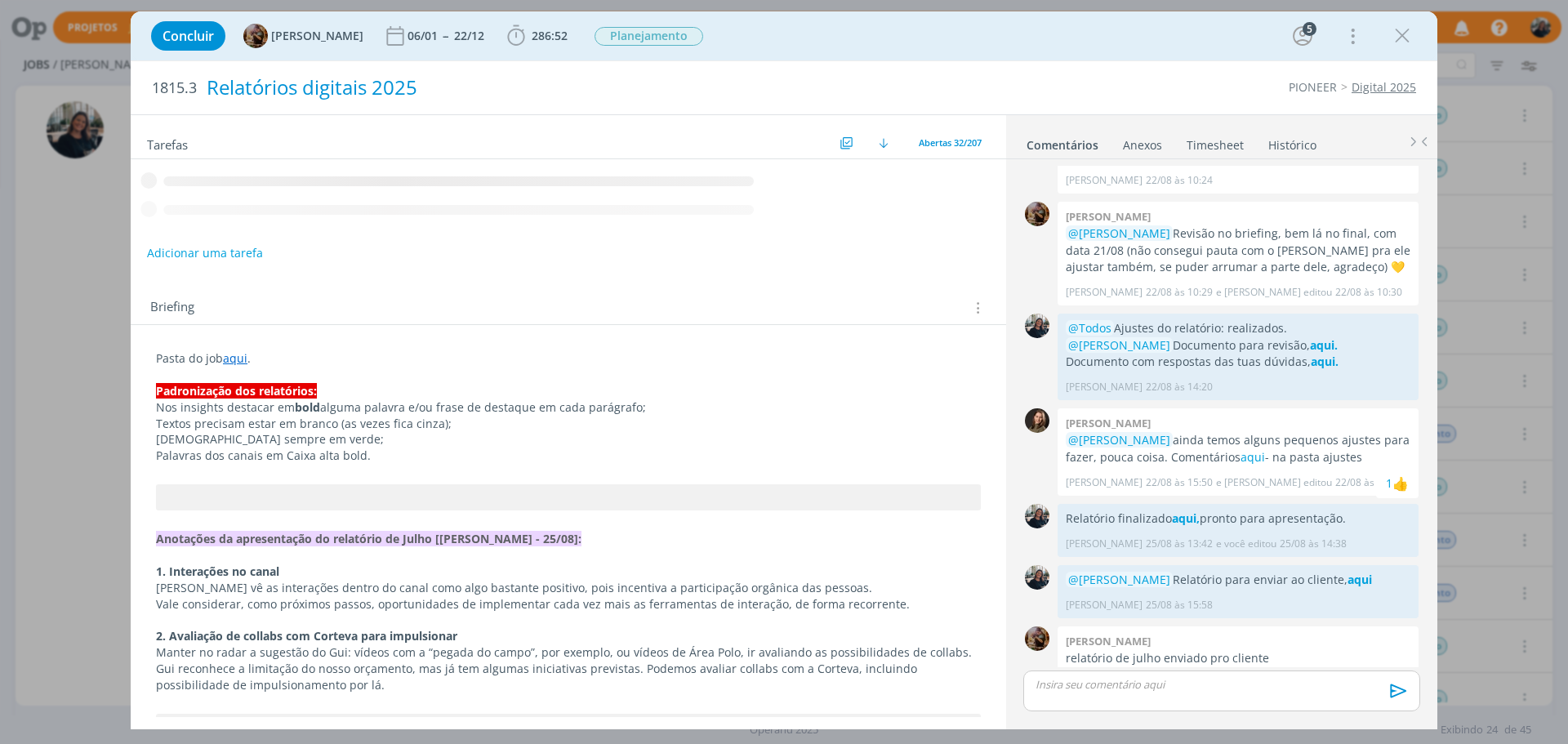
click at [524, 34] on icon "dialog" at bounding box center [515, 35] width 24 height 24
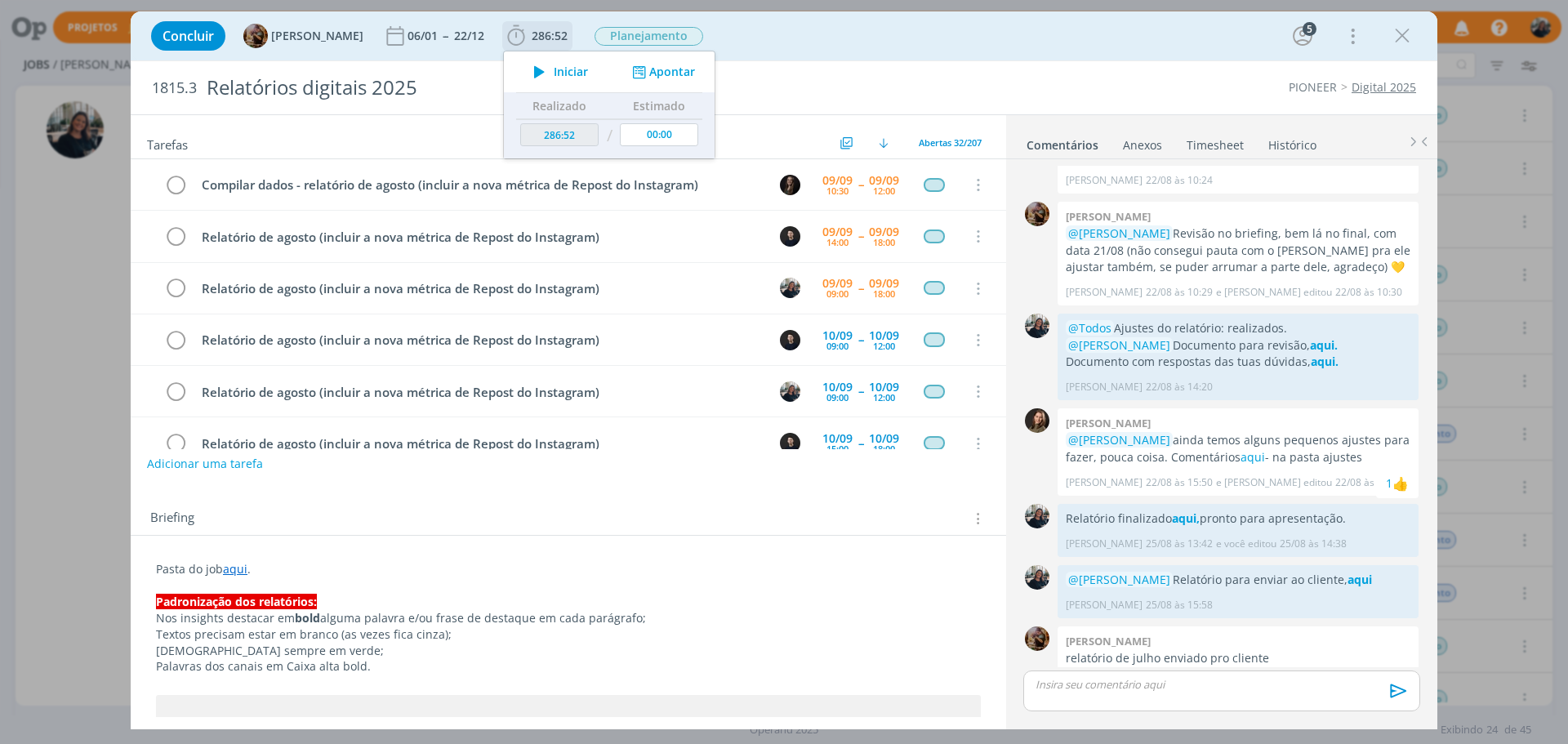
scroll to position [53, 0]
click at [577, 71] on span "Iniciar" at bounding box center [570, 72] width 34 height 12
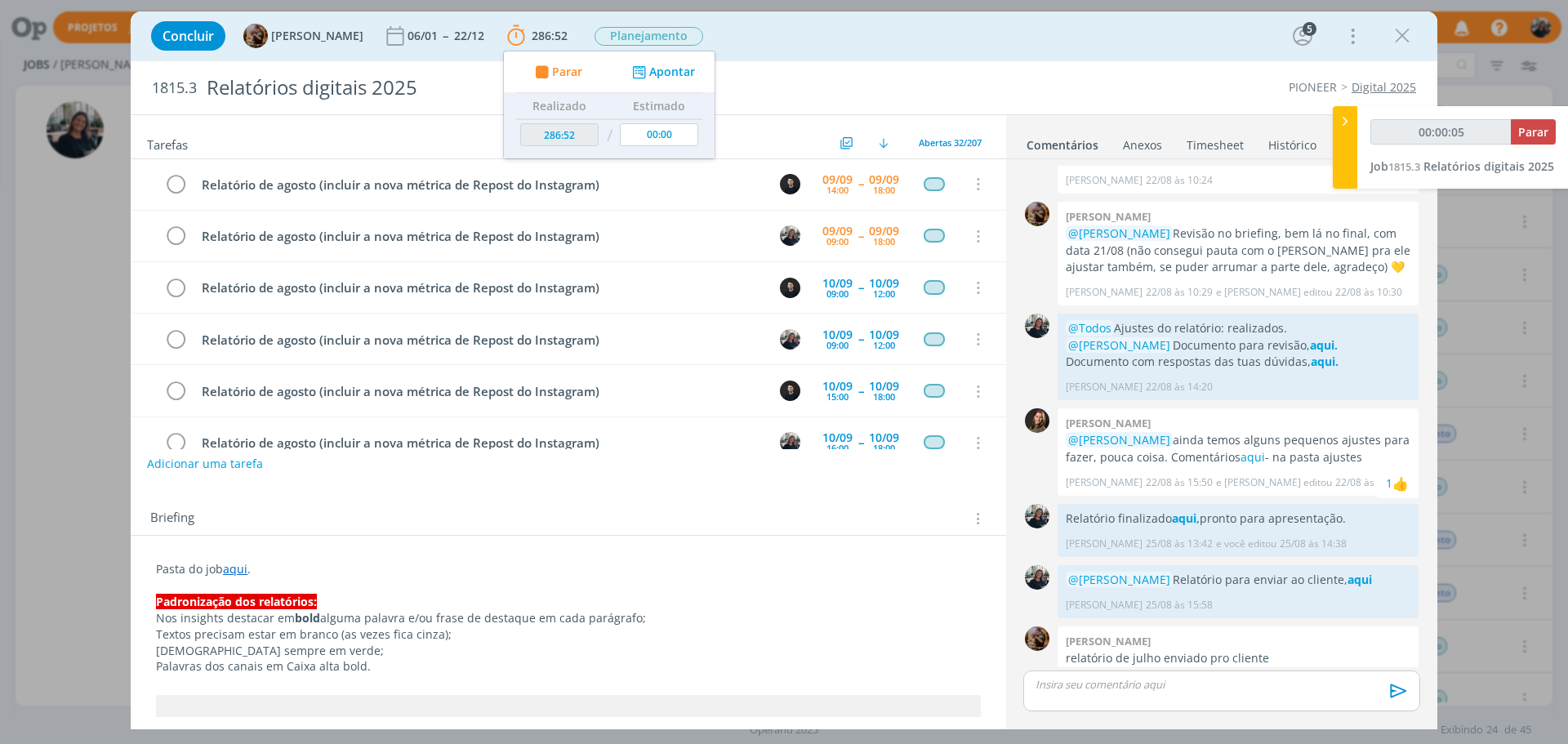
type input "00:00:06"
click at [1340, 126] on icon at bounding box center [1345, 121] width 17 height 18
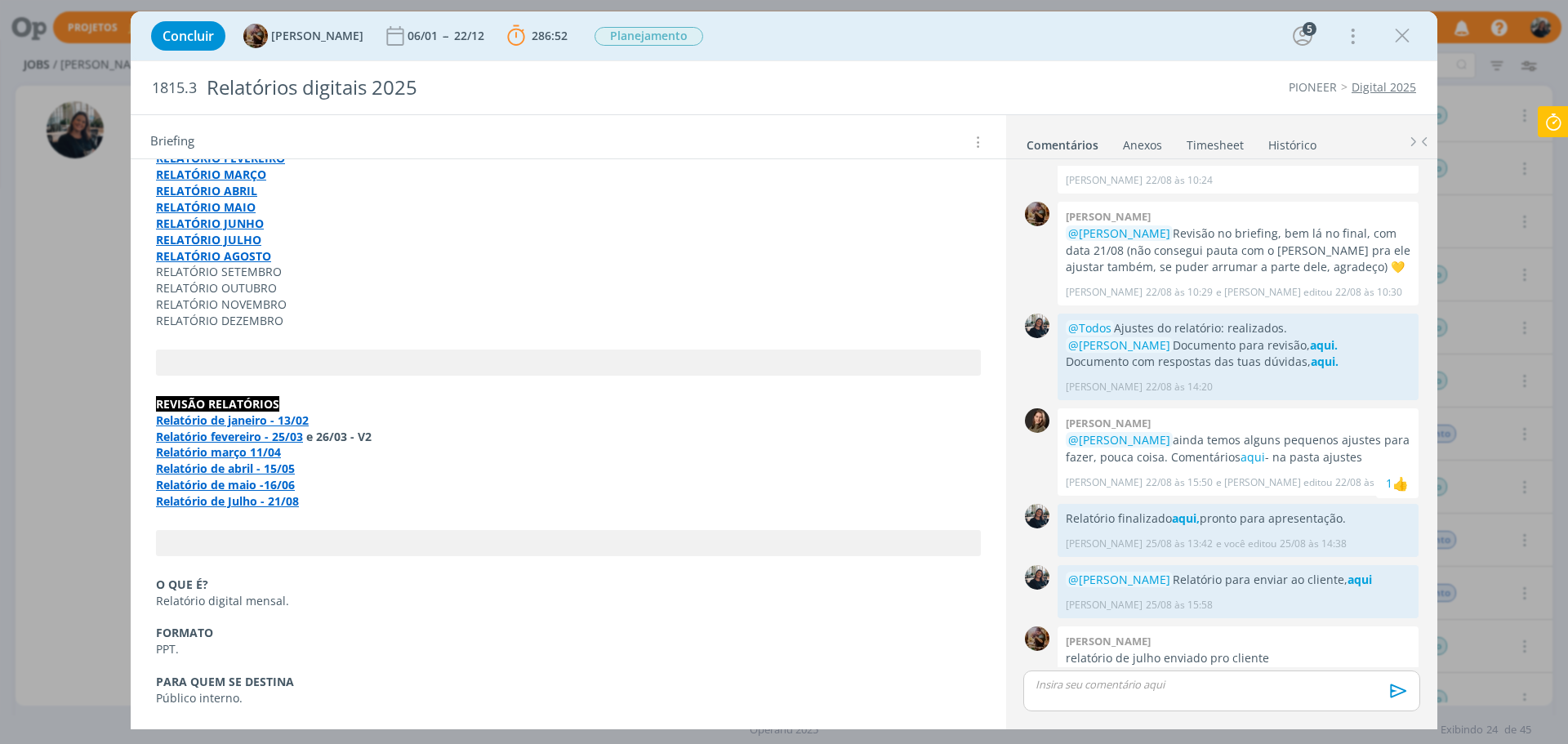
scroll to position [2720, 0]
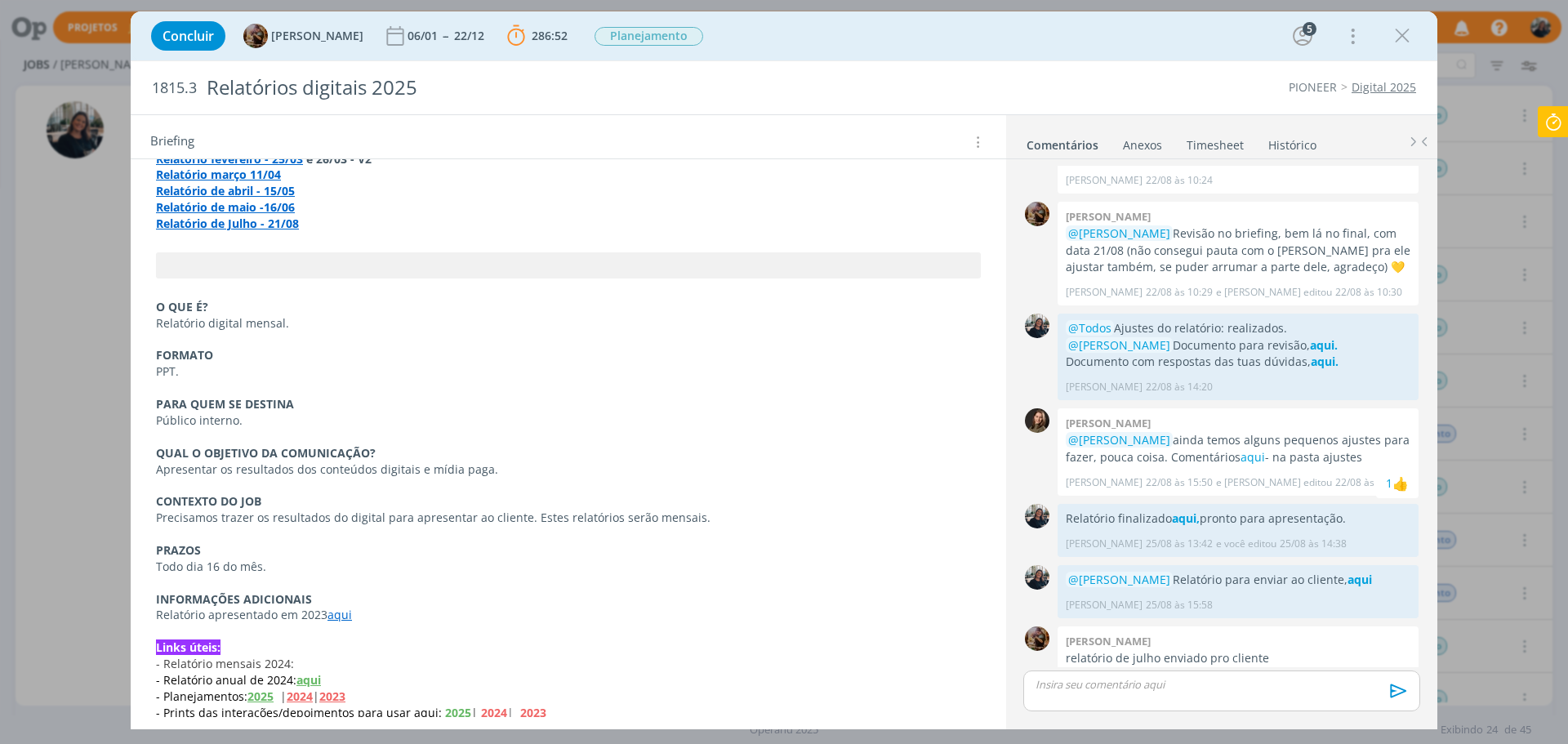
click at [453, 676] on strong "2025" at bounding box center [458, 712] width 26 height 16
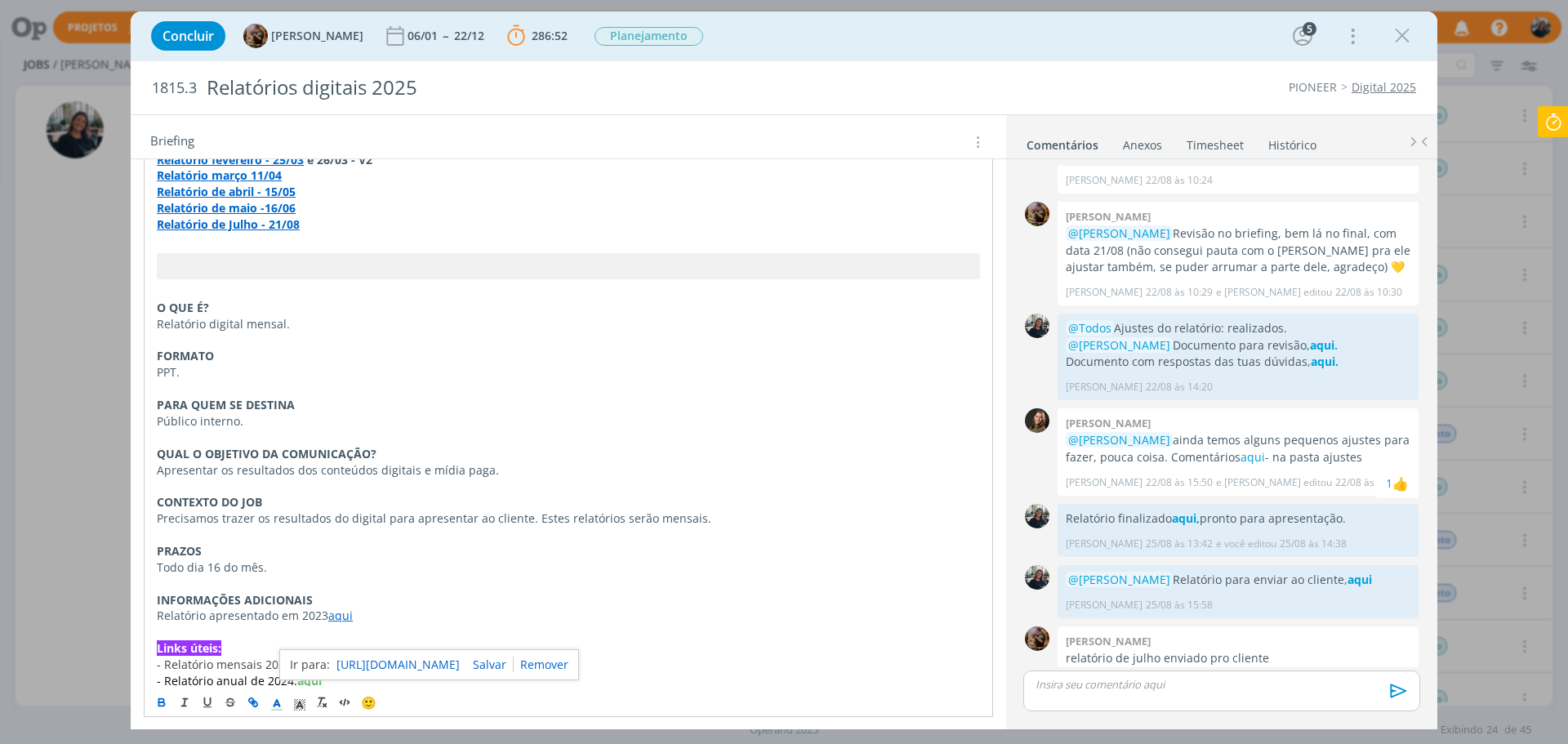
click at [438, 663] on link "[URL][DOMAIN_NAME]" at bounding box center [398, 665] width 123 height 21
